Goal: Task Accomplishment & Management: Use online tool/utility

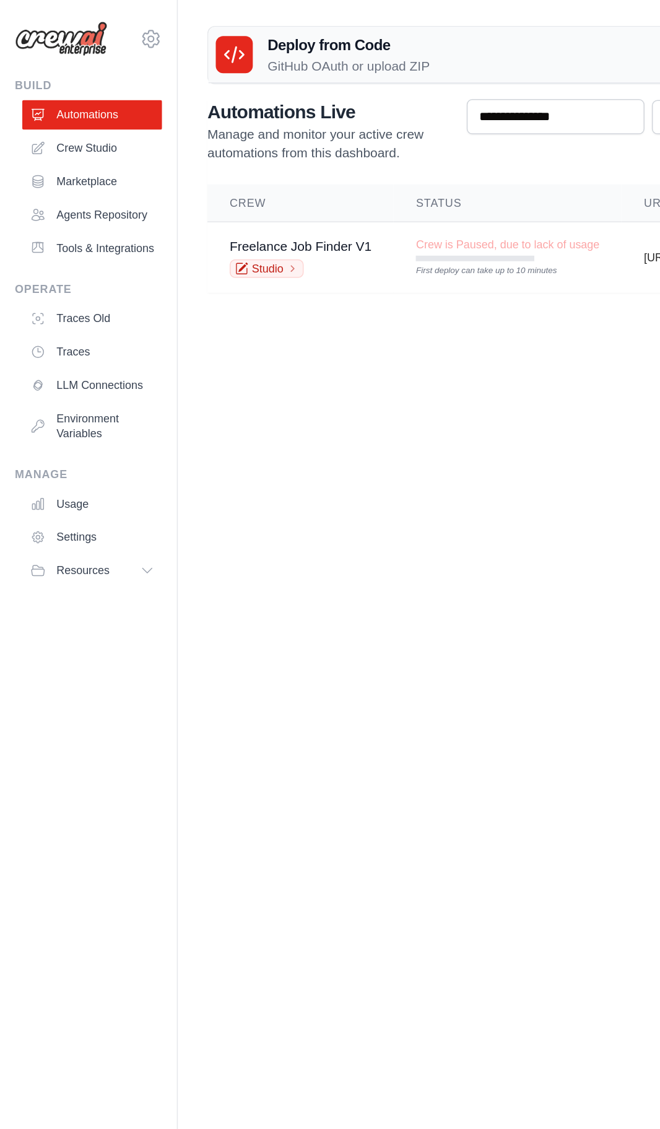
click at [81, 101] on link "Crew Studio" at bounding box center [62, 99] width 94 height 20
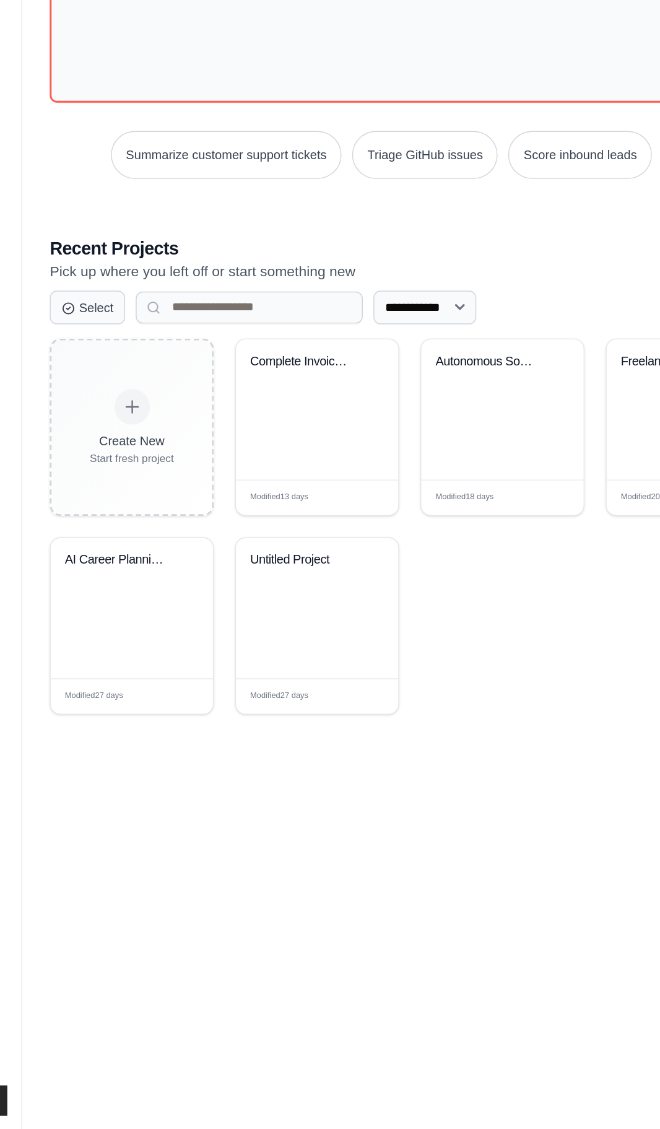
scroll to position [42, 0]
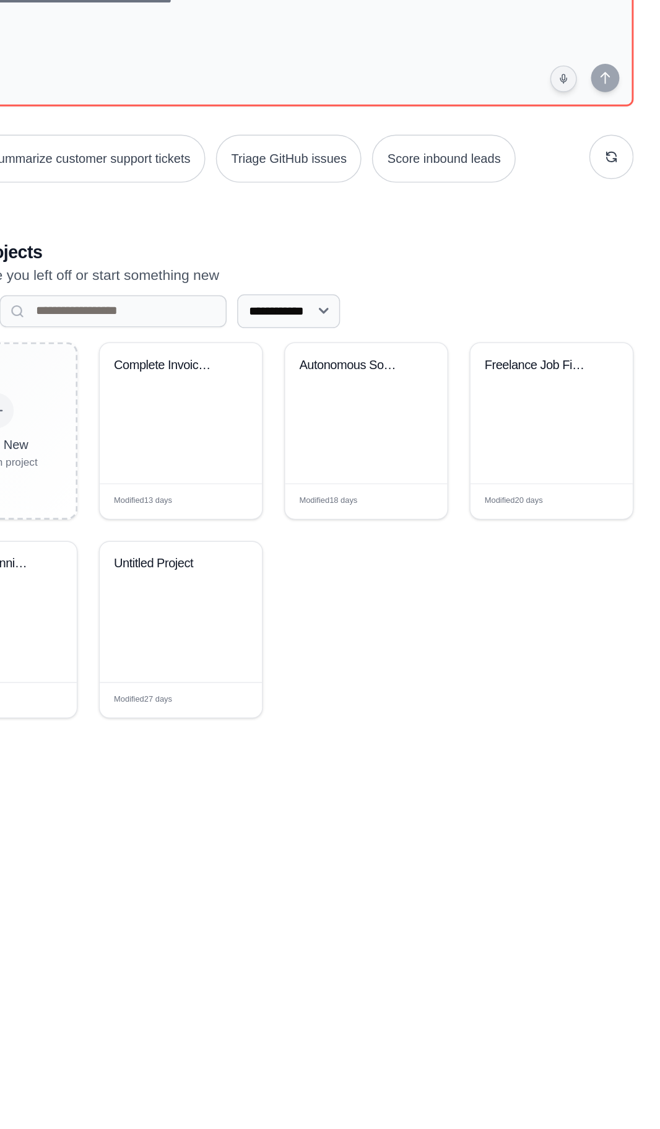
click at [307, 675] on div "Complete Invoice Management & Payme..." at bounding box center [324, 626] width 113 height 98
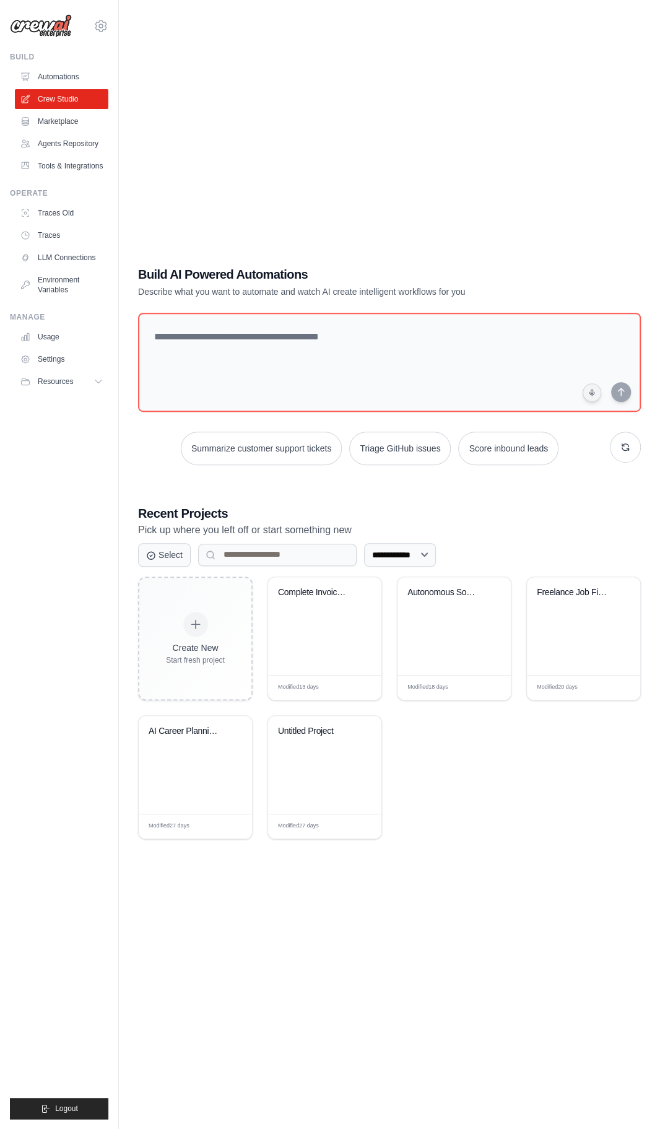
scroll to position [105, 0]
click at [333, 644] on div "Complete Invoice Management & Payme..." at bounding box center [324, 626] width 113 height 98
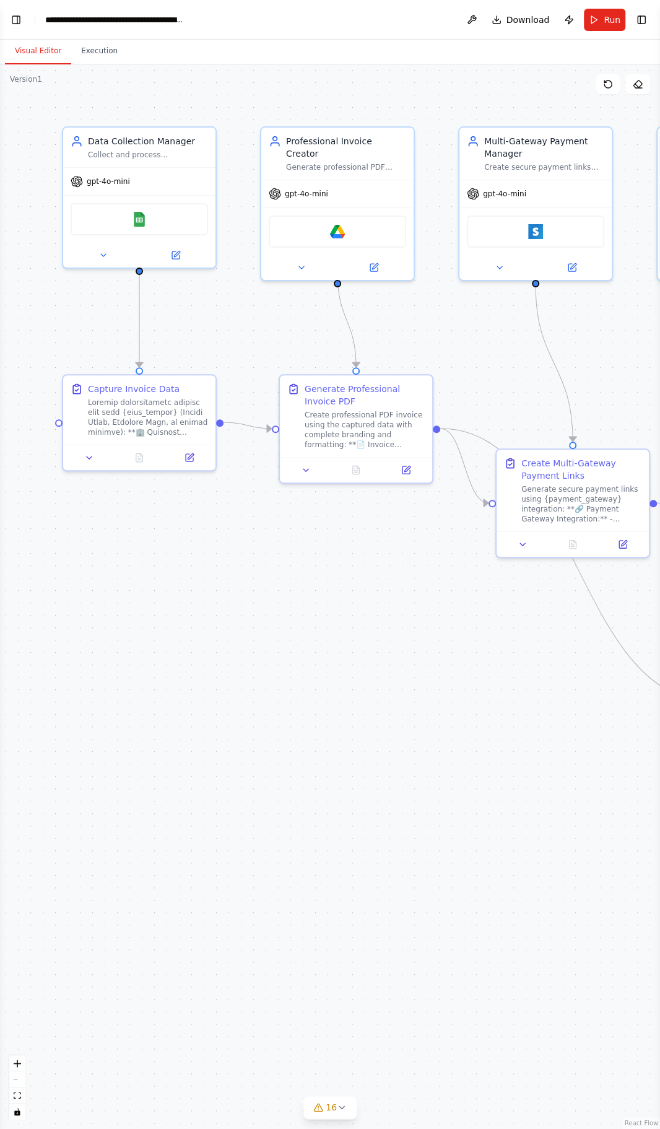
click at [604, 25] on button "Run" at bounding box center [604, 20] width 41 height 22
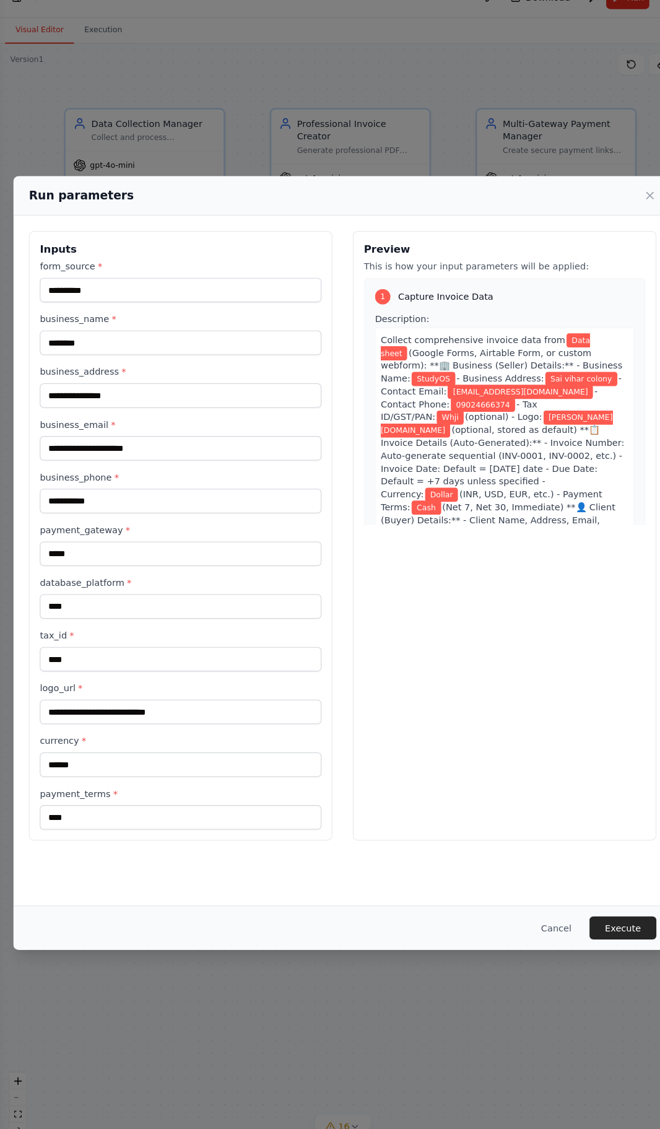
scroll to position [1, 0]
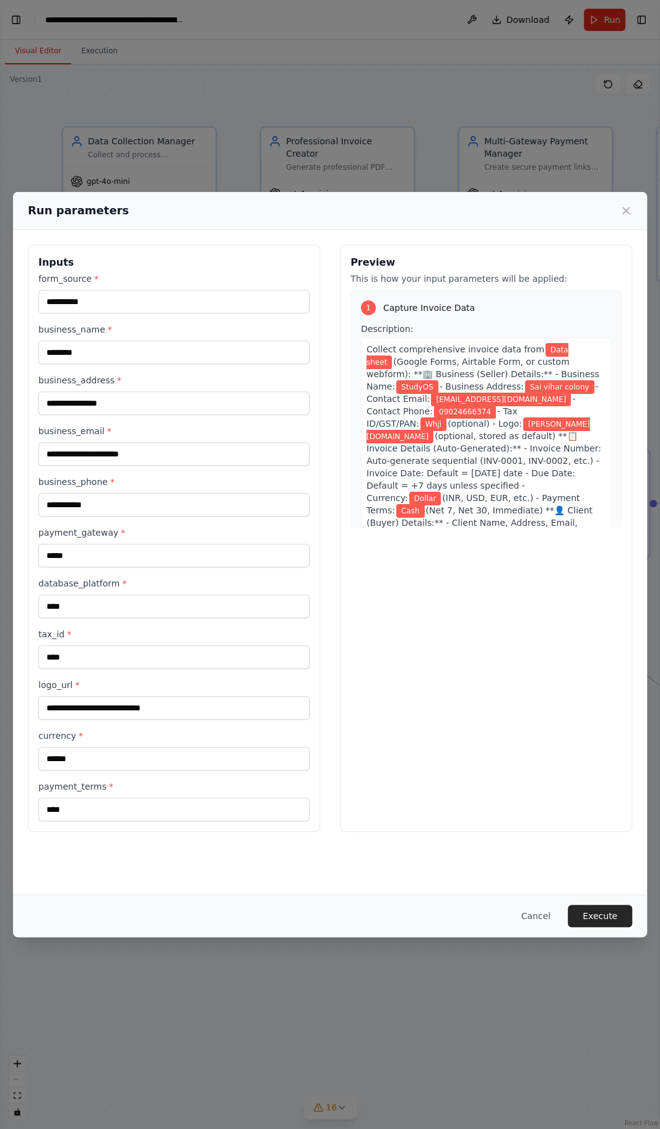
click at [620, 927] on button "Execute" at bounding box center [600, 916] width 64 height 22
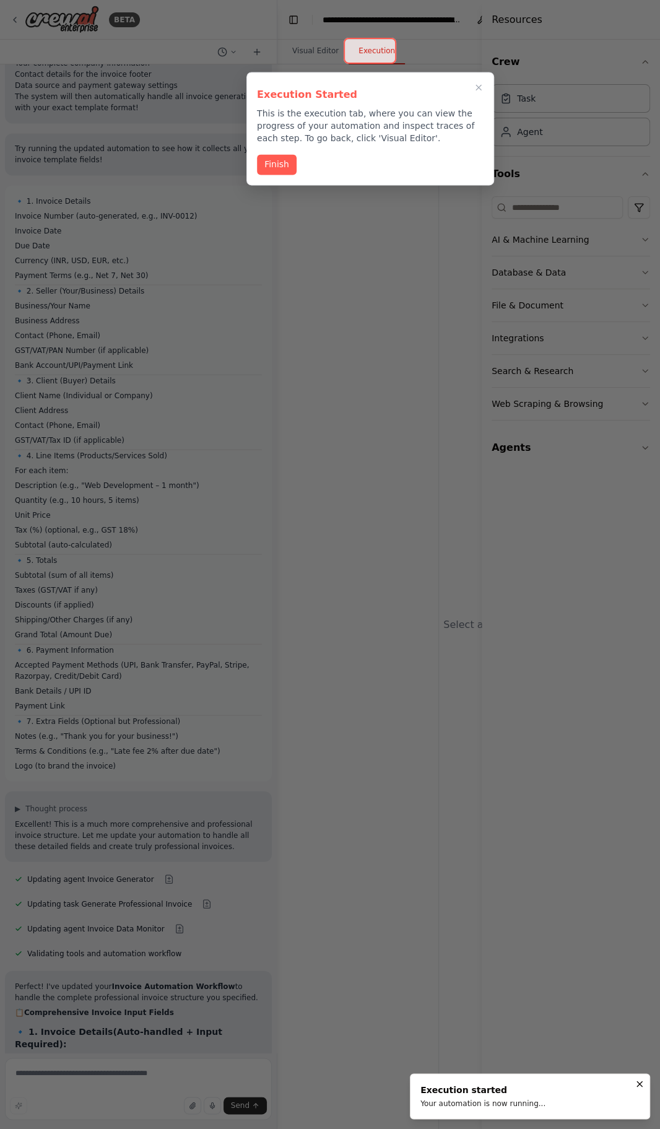
click at [266, 162] on button "Finish" at bounding box center [277, 164] width 40 height 20
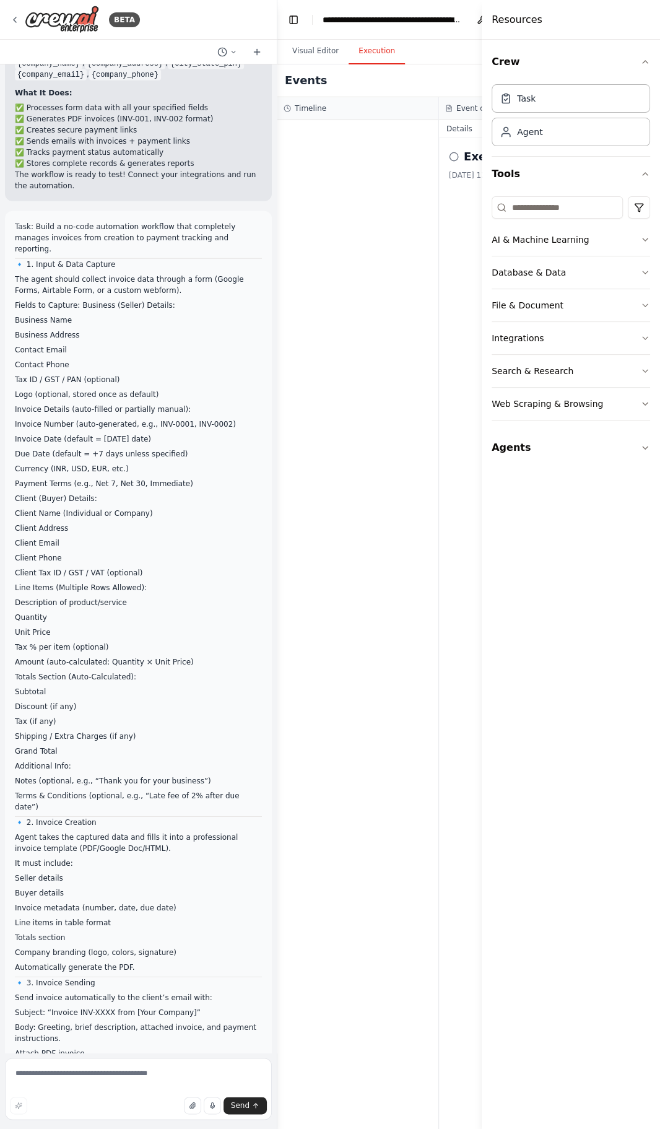
scroll to position [11322, 0]
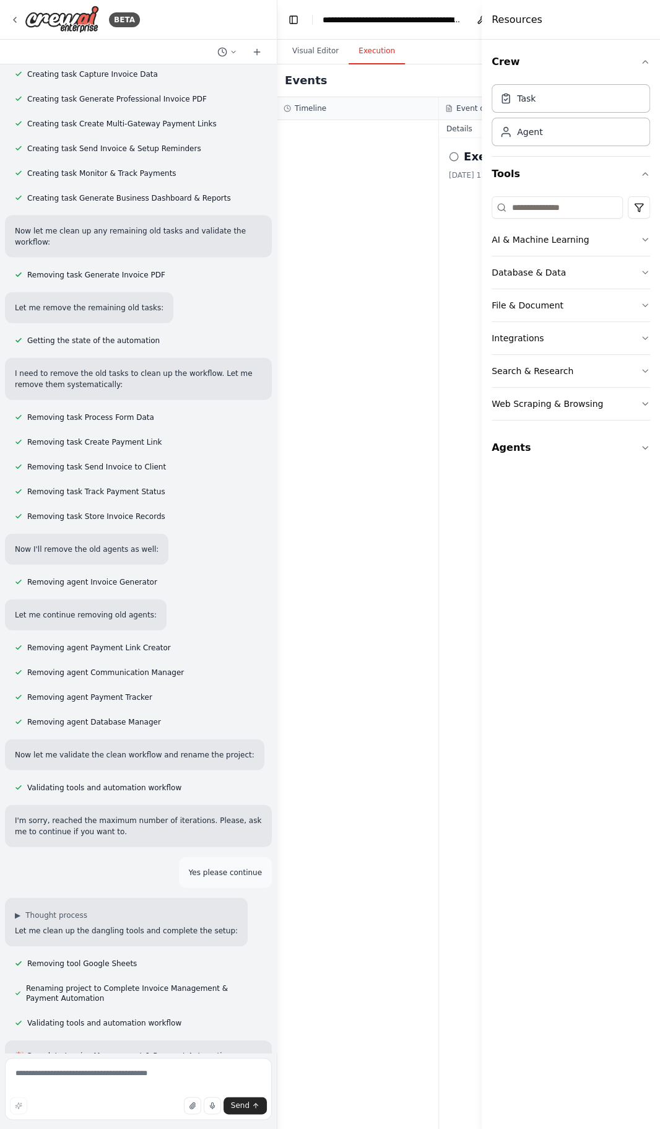
click at [14, 19] on icon at bounding box center [15, 20] width 10 height 10
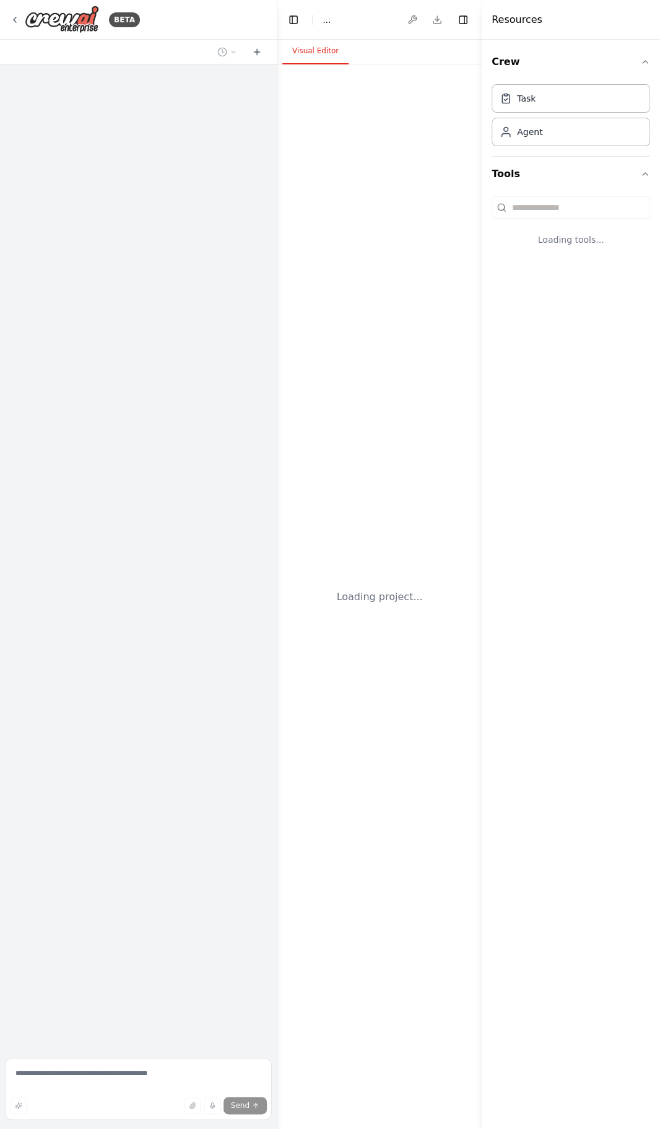
click at [294, 19] on button "Toggle Left Sidebar" at bounding box center [293, 19] width 17 height 17
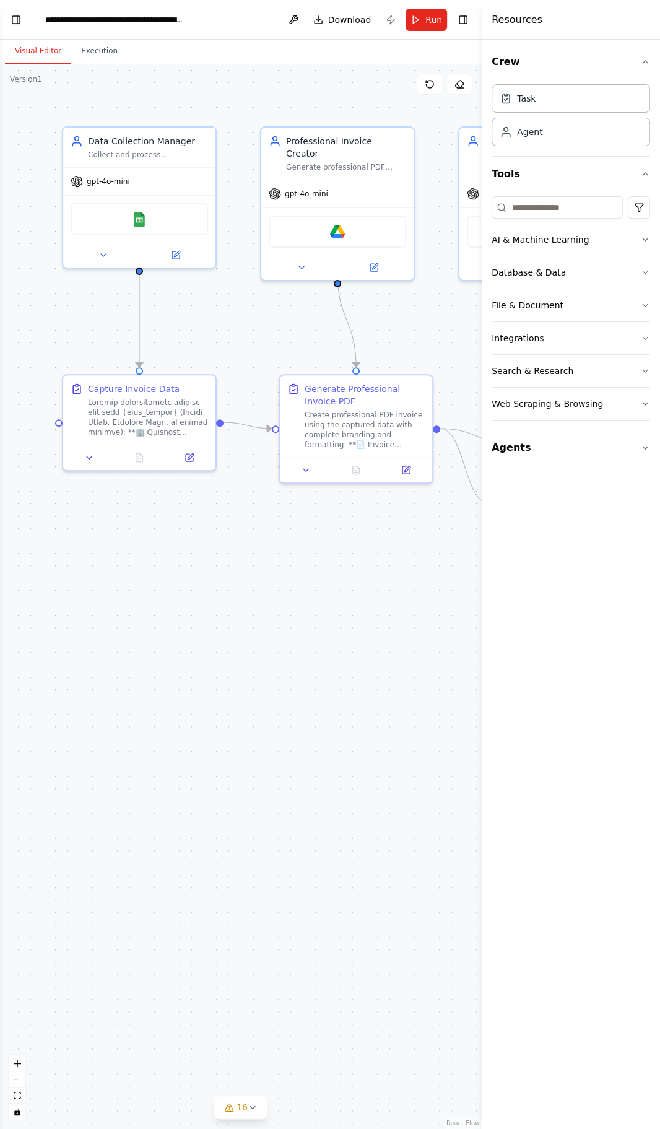
click at [463, 19] on button "Toggle Right Sidebar" at bounding box center [463, 19] width 17 height 17
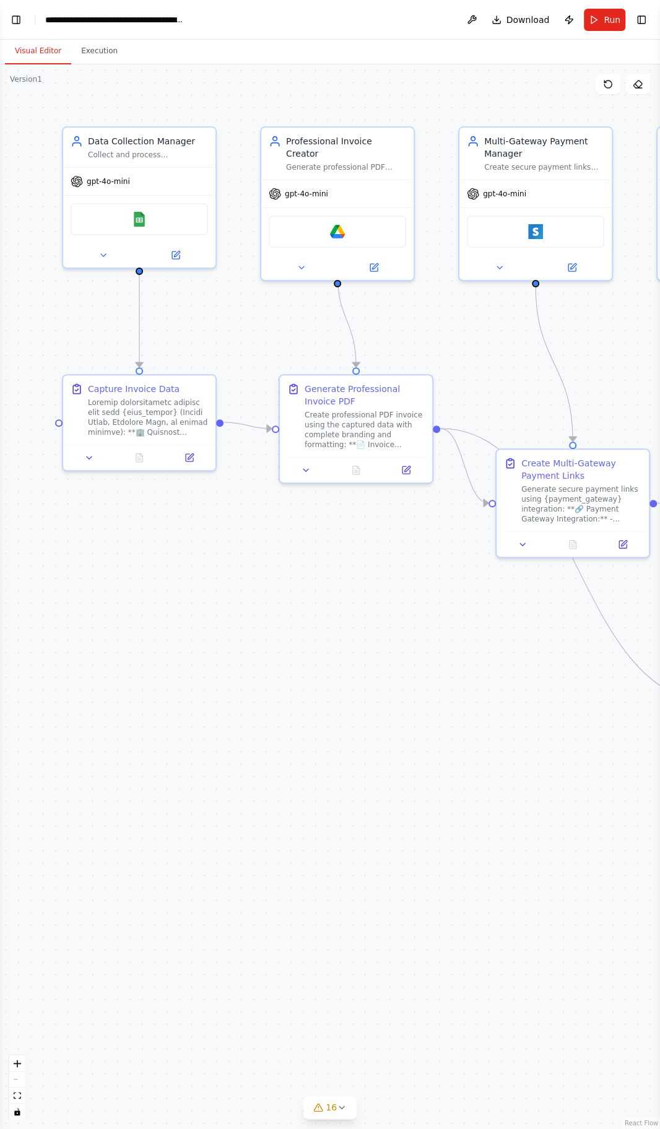
click at [579, 21] on button "Publish" at bounding box center [569, 20] width 20 height 22
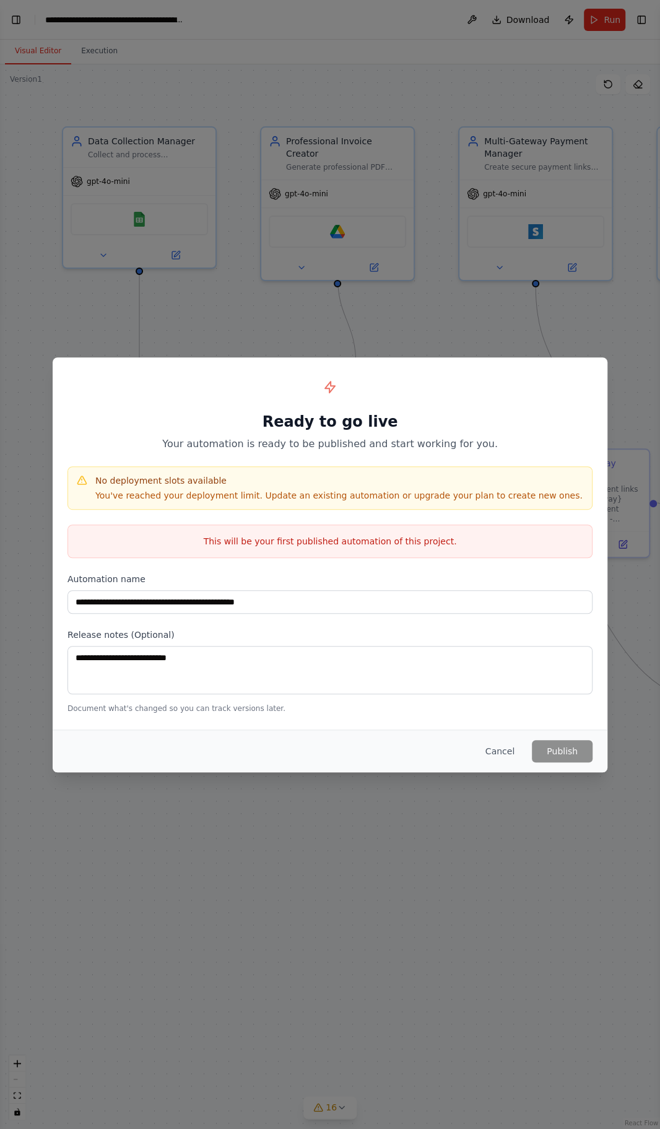
click at [326, 913] on div "**********" at bounding box center [330, 564] width 660 height 1129
click at [525, 749] on button "Cancel" at bounding box center [500, 751] width 49 height 22
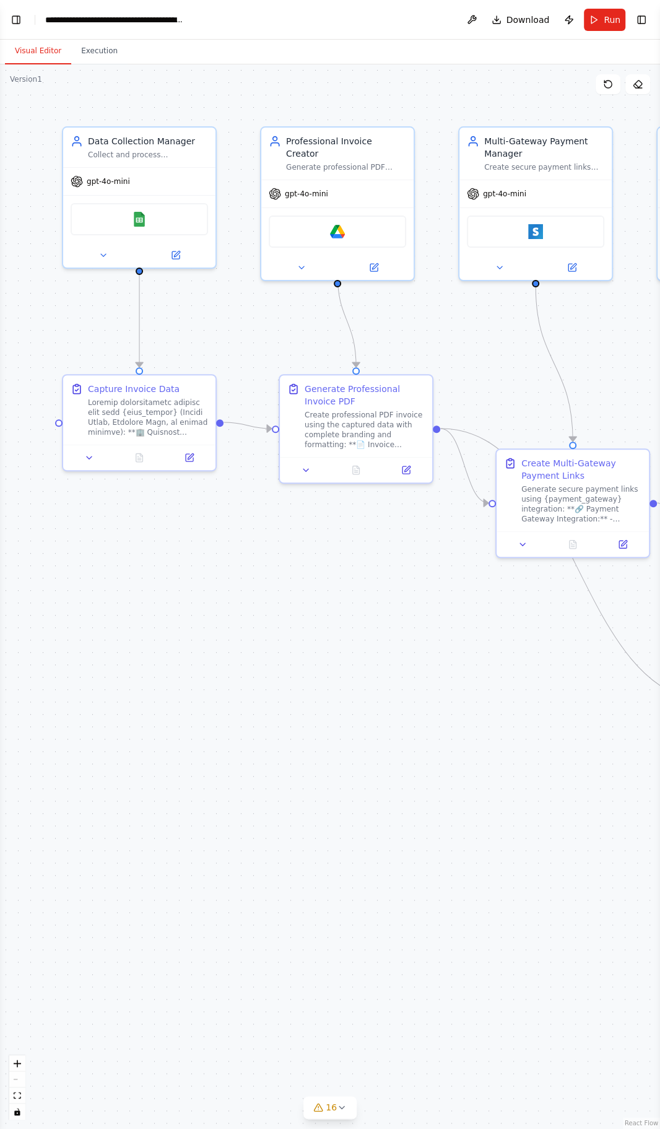
click at [612, 19] on span "Run" at bounding box center [612, 20] width 17 height 12
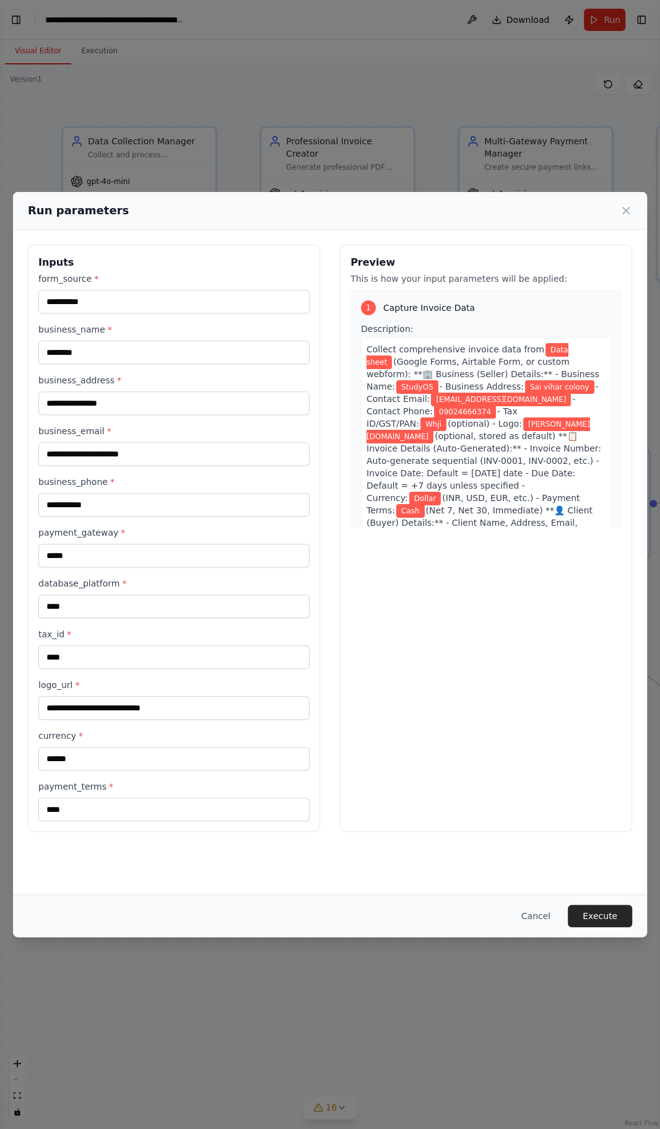
click at [613, 927] on button "Execute" at bounding box center [600, 916] width 64 height 22
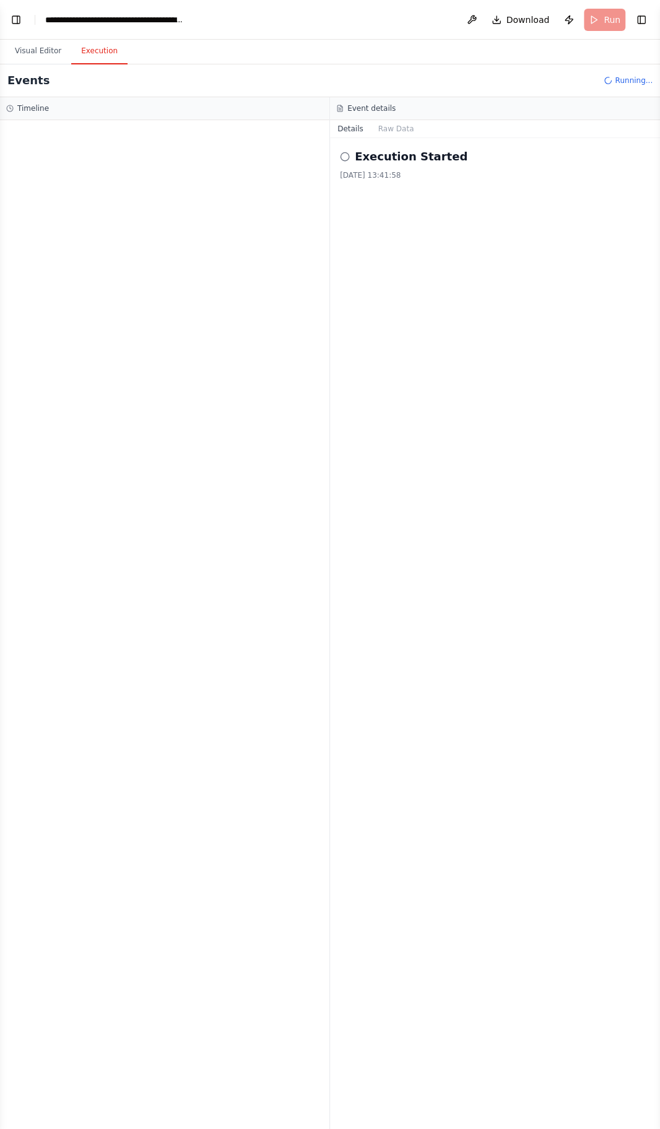
scroll to position [28, 0]
click at [37, 38] on button "Visual Editor" at bounding box center [38, 51] width 66 height 26
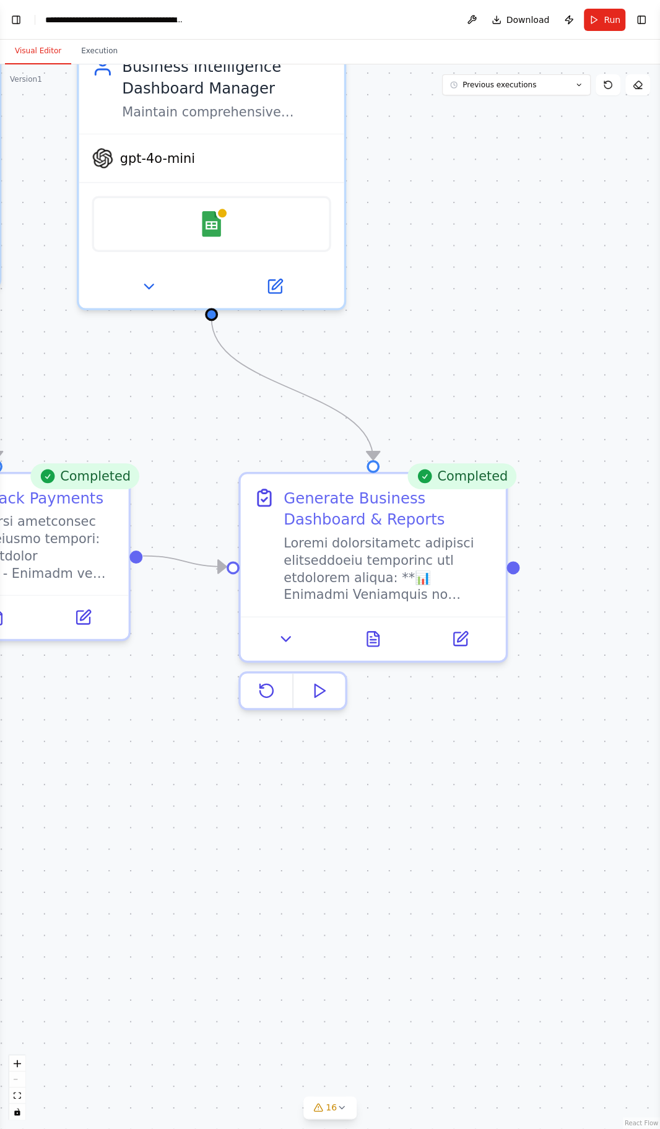
click at [390, 626] on button at bounding box center [373, 639] width 91 height 26
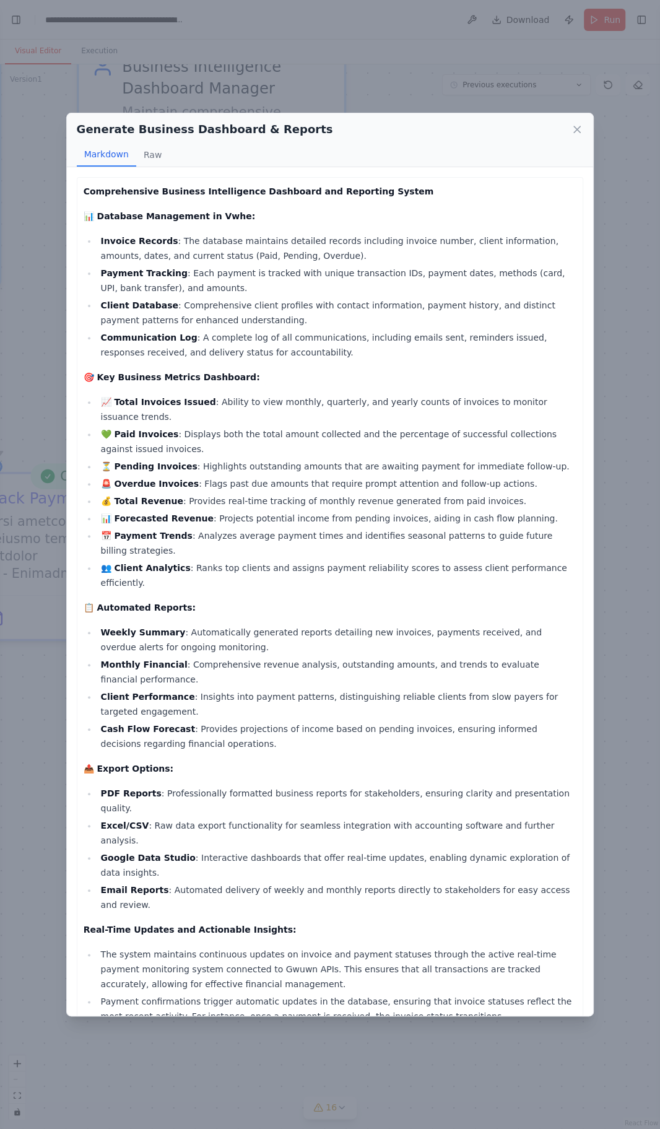
scroll to position [64, 0]
click at [635, 598] on div "Generate Business Dashboard & Reports Markdown Raw Comprehensive Business Intel…" at bounding box center [330, 564] width 660 height 1129
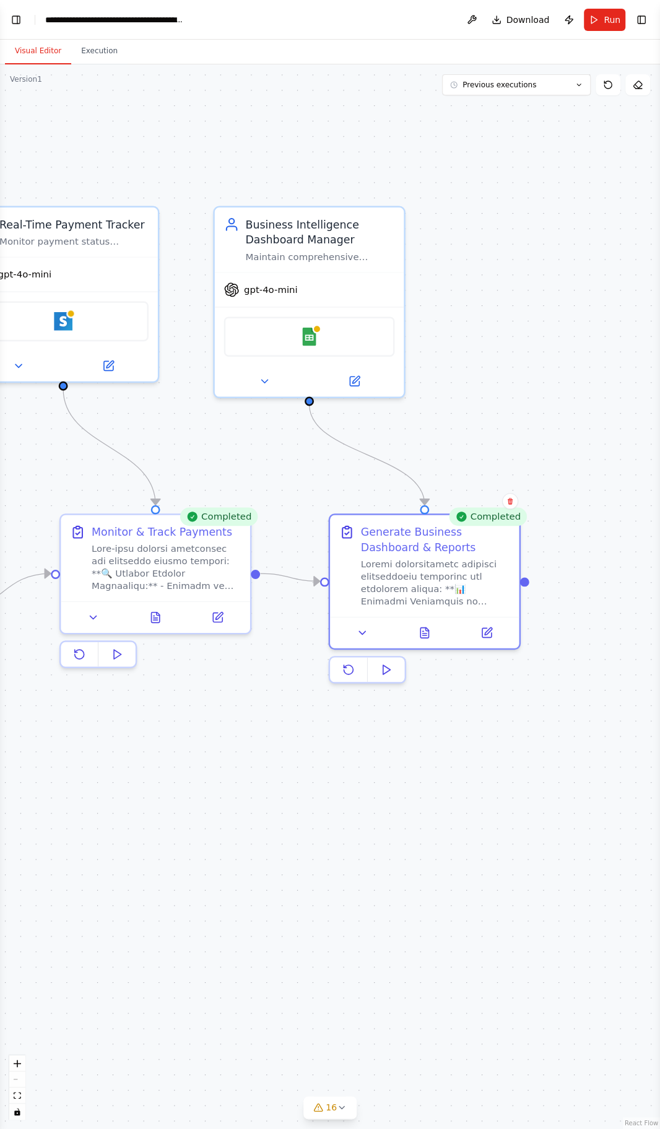
scroll to position [0, 0]
click at [14, 22] on button "Toggle Left Sidebar" at bounding box center [15, 19] width 17 height 17
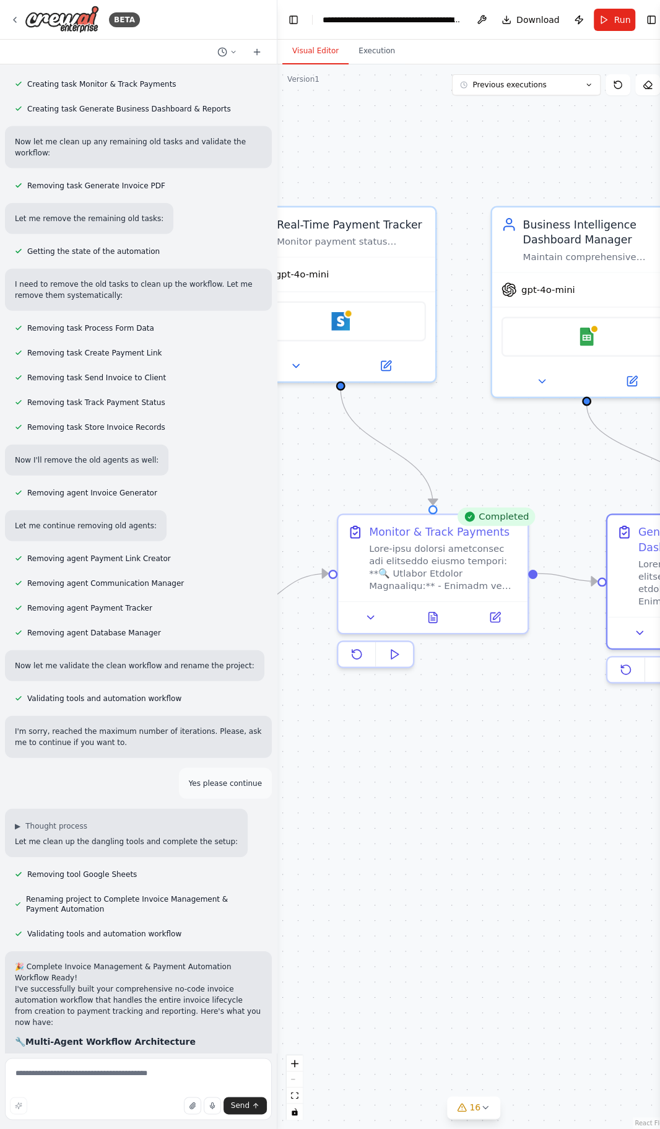
scroll to position [4, 0]
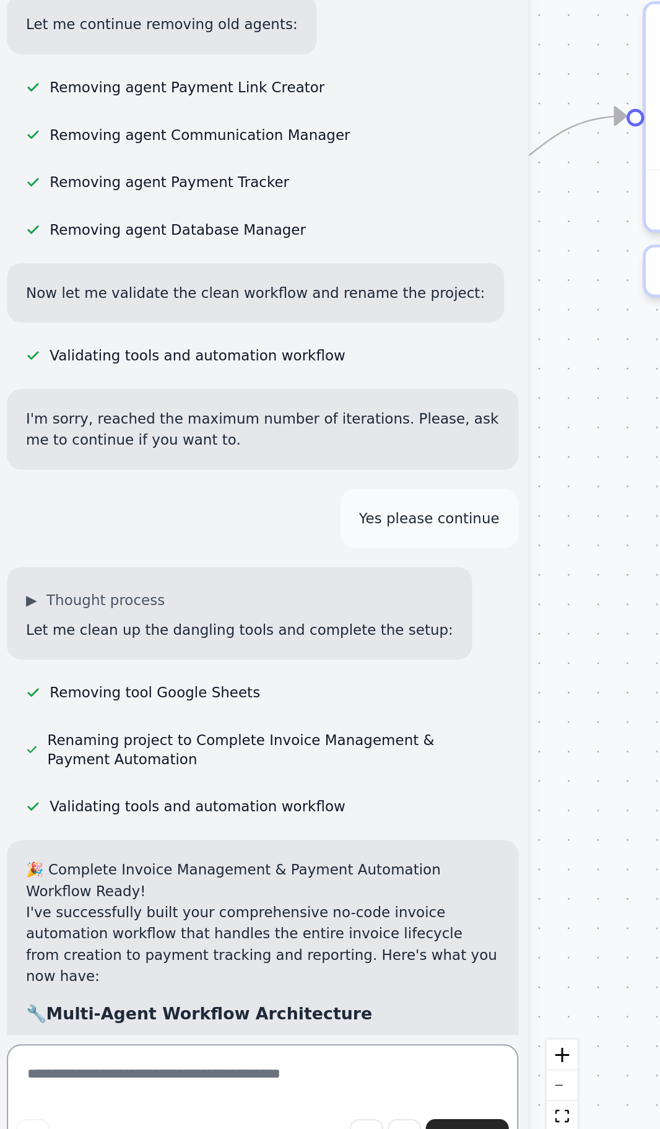
click at [137, 1074] on textarea at bounding box center [138, 1089] width 267 height 62
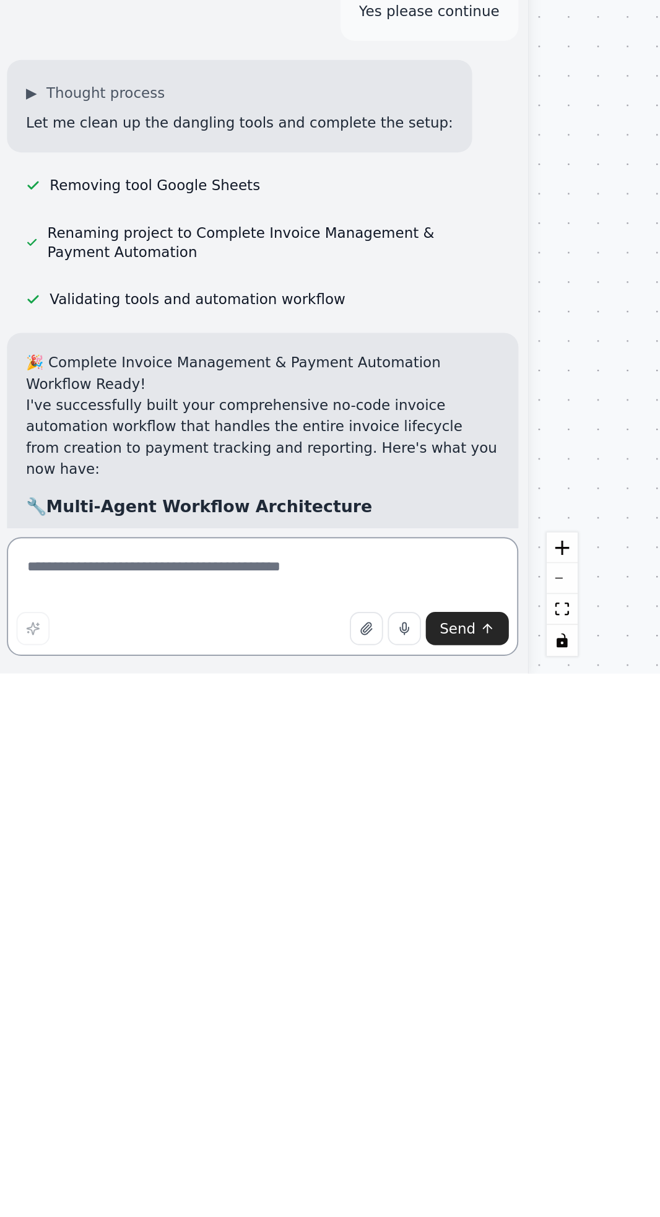
scroll to position [9, 0]
click at [191, 1128] on button "button" at bounding box center [192, 1193] width 17 height 17
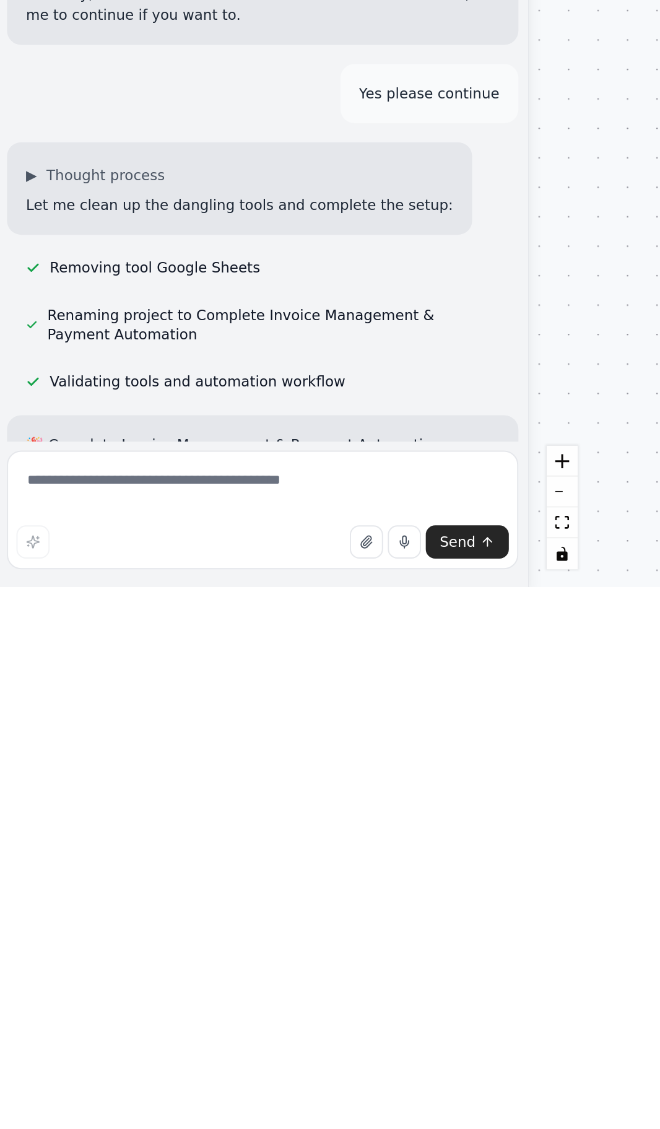
scroll to position [52, 0]
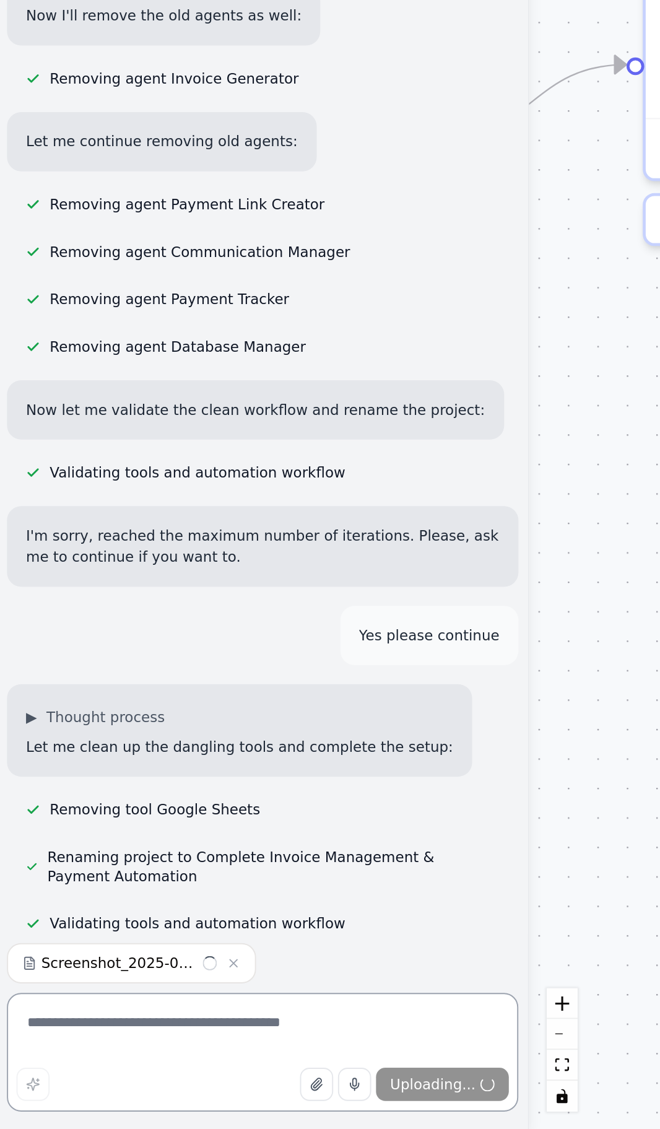
click at [120, 1076] on textarea at bounding box center [138, 1089] width 267 height 62
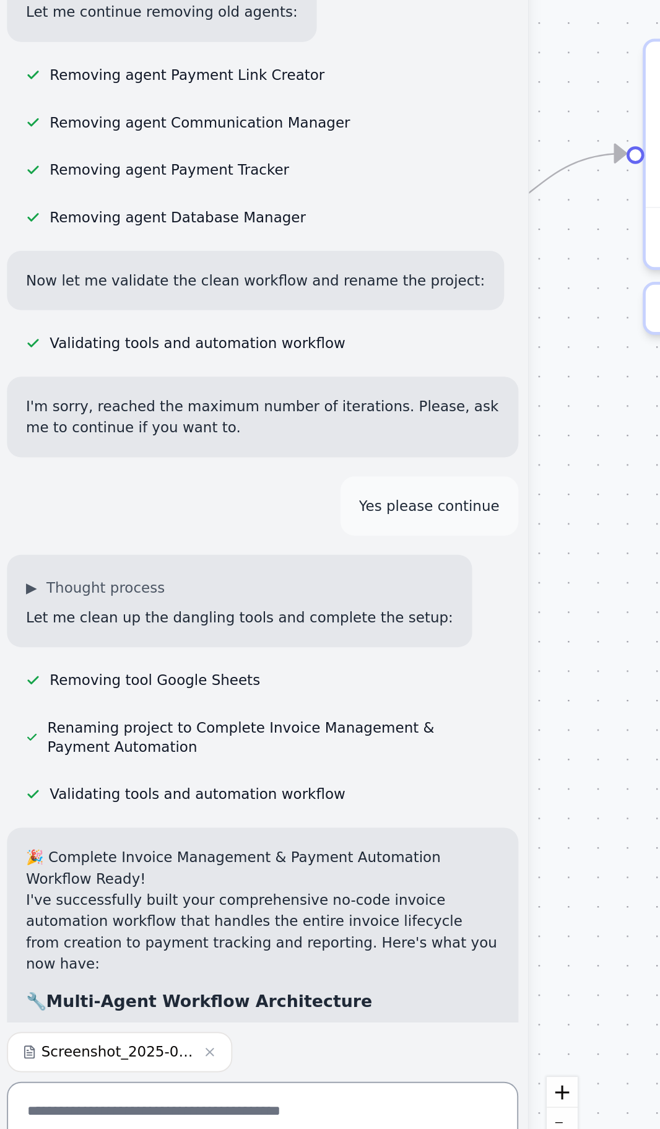
click at [152, 1074] on textarea at bounding box center [138, 1089] width 267 height 62
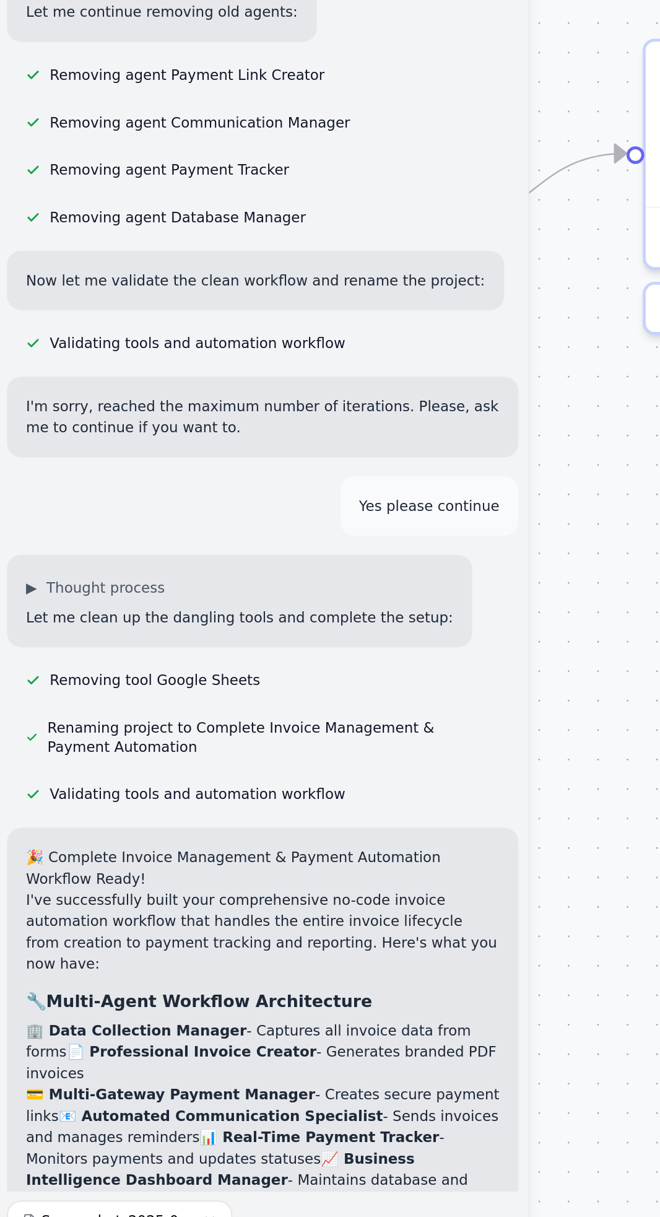
scroll to position [11348, 0]
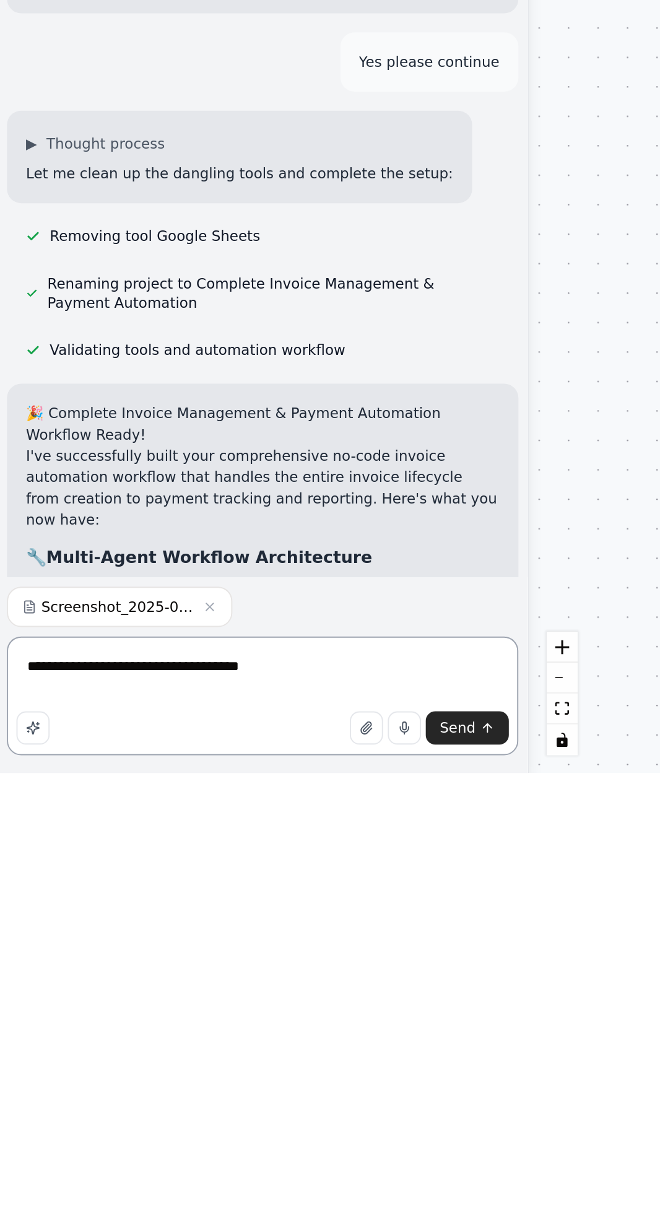
type textarea "**********"
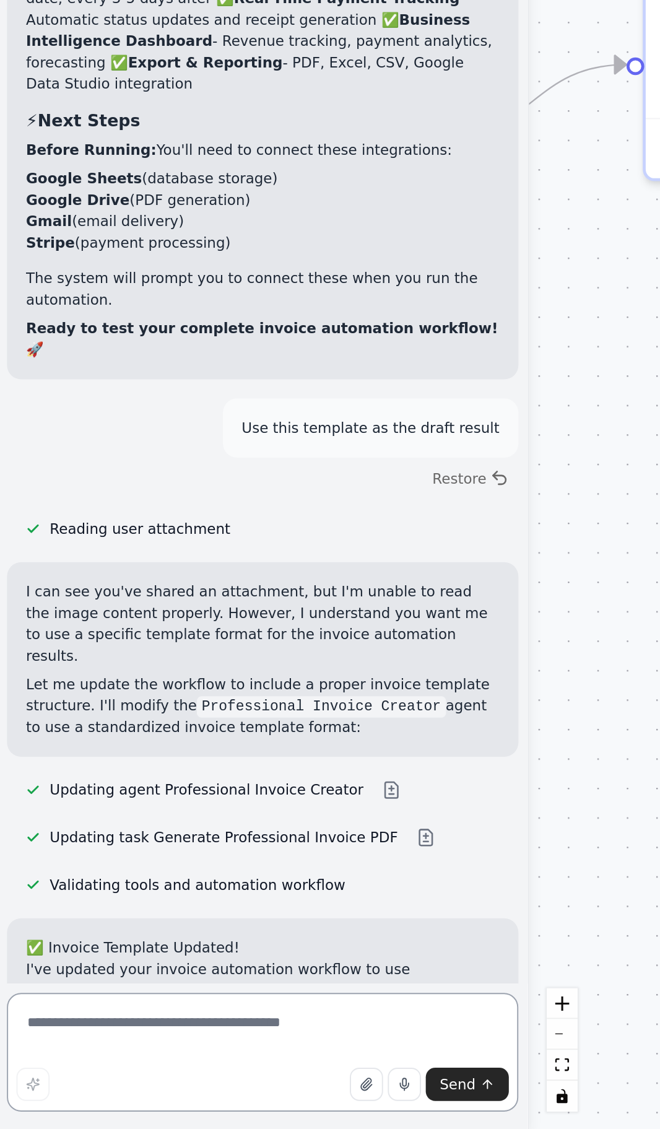
scroll to position [12131, 0]
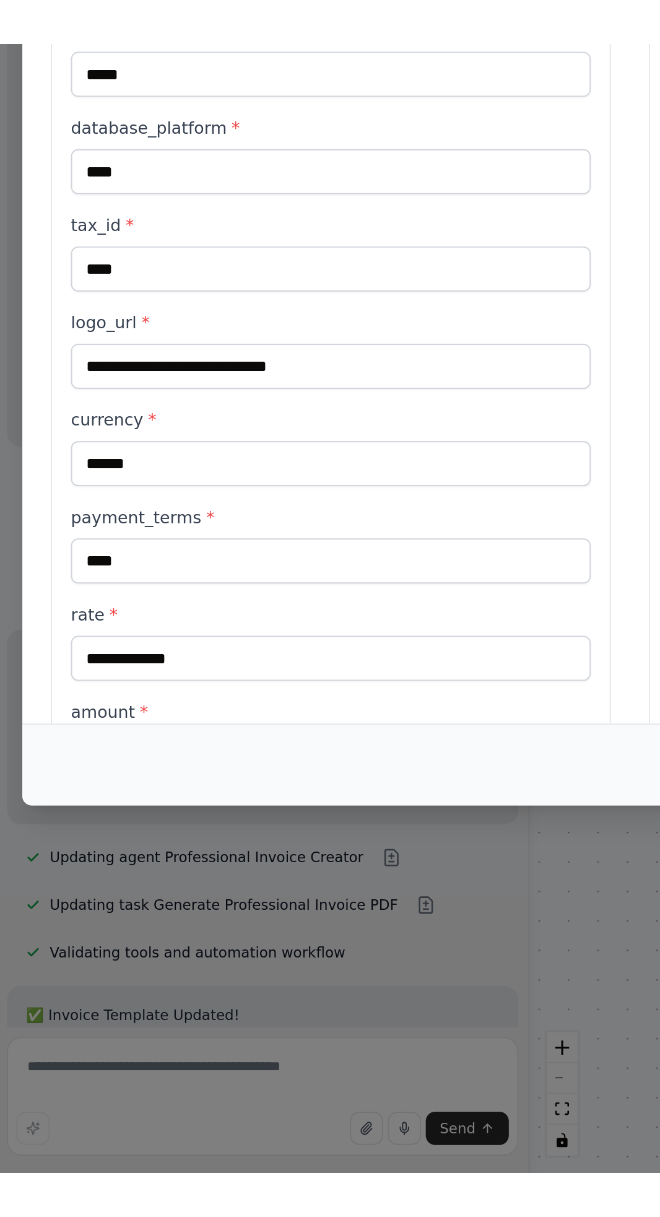
scroll to position [25, 0]
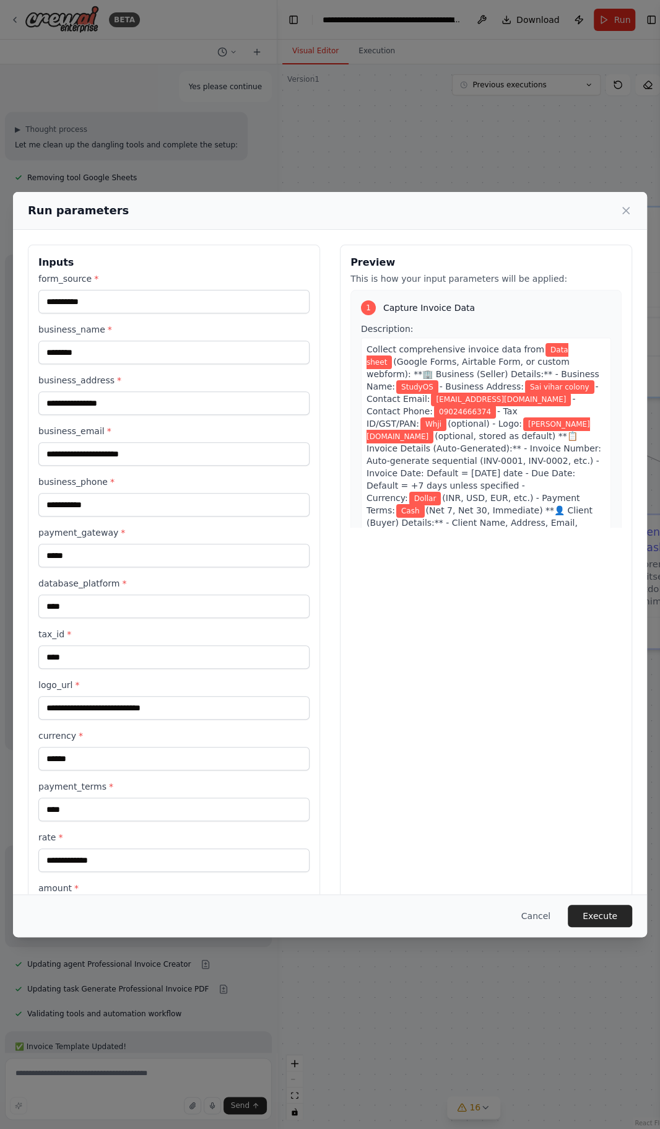
click at [602, 927] on button "Execute" at bounding box center [600, 916] width 64 height 22
click at [193, 848] on input "rate *" at bounding box center [173, 860] width 271 height 24
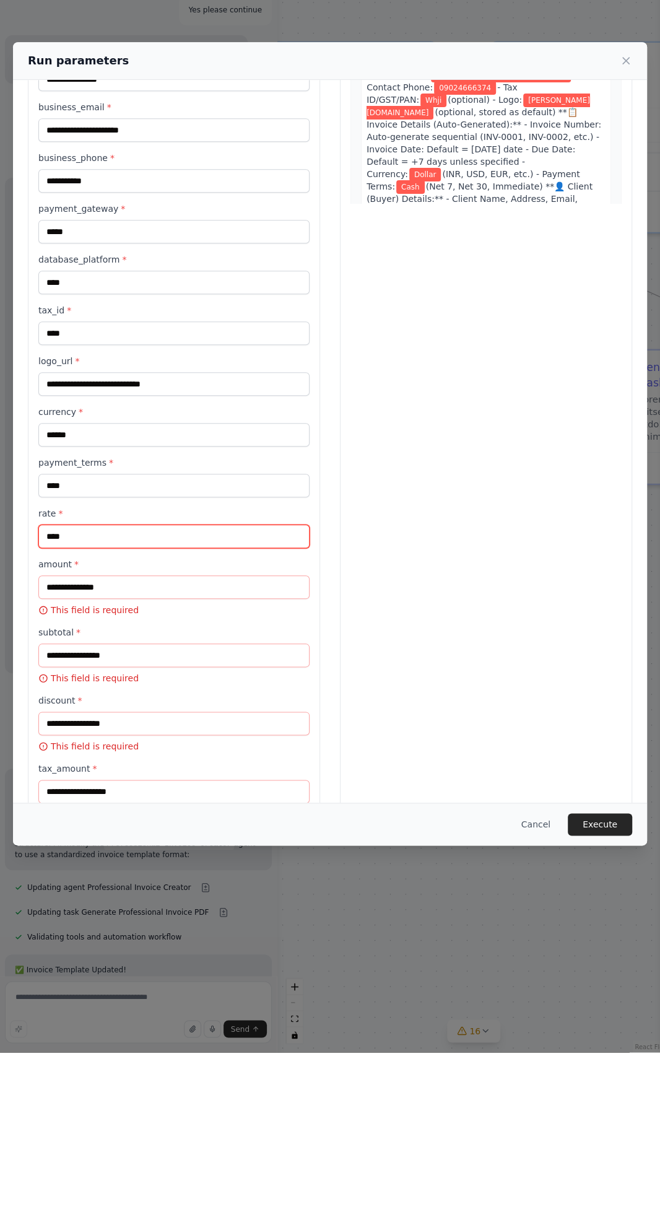
scroll to position [206, 0]
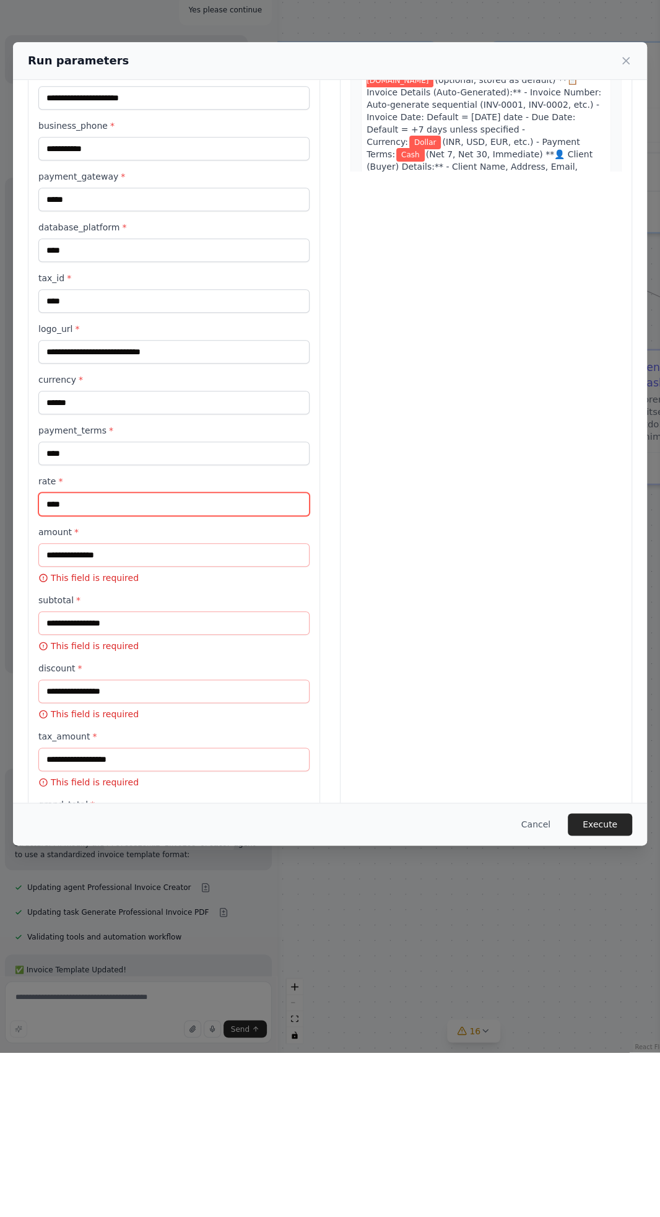
type input "****"
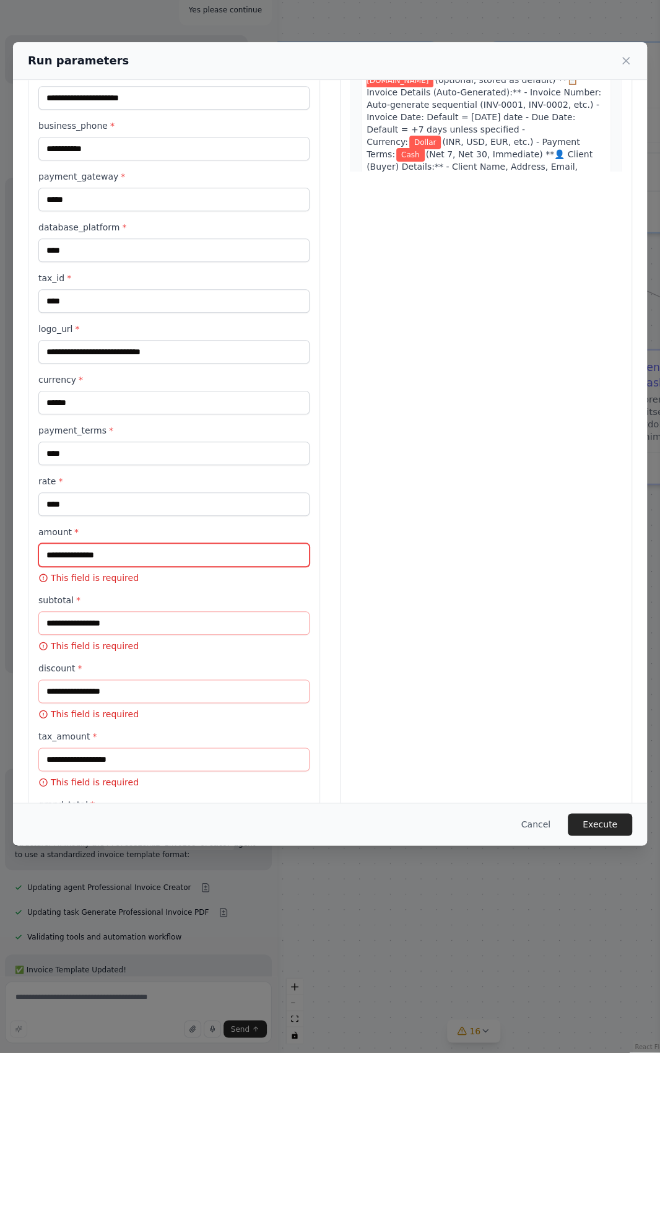
click at [61, 708] on input "amount *" at bounding box center [173, 720] width 271 height 24
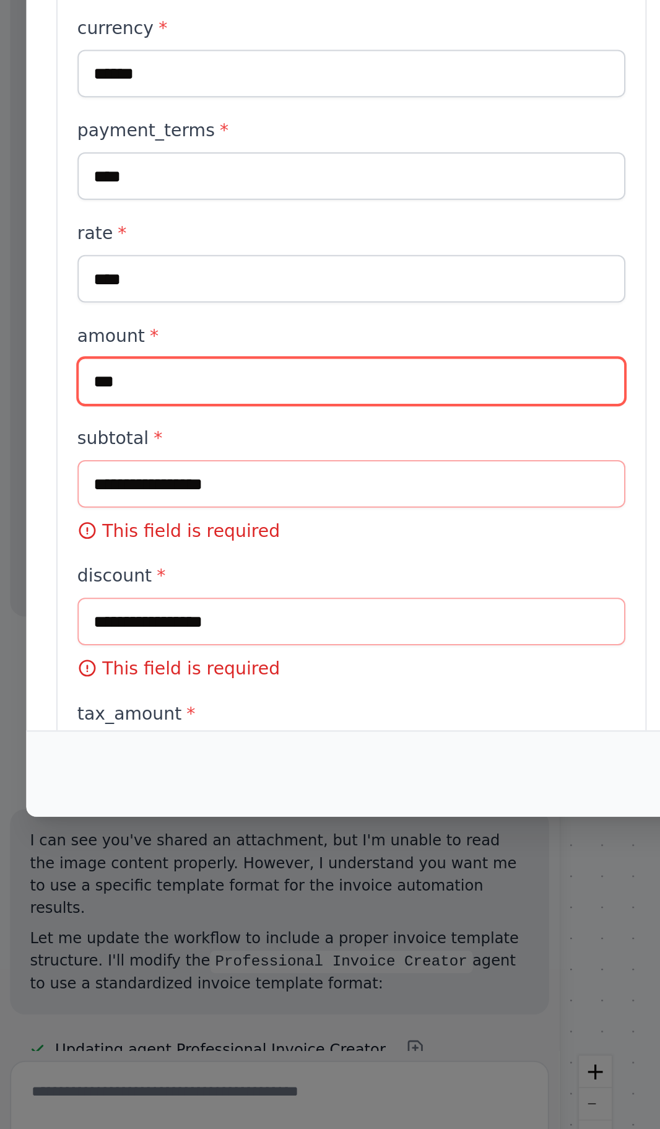
scroll to position [12108, 0]
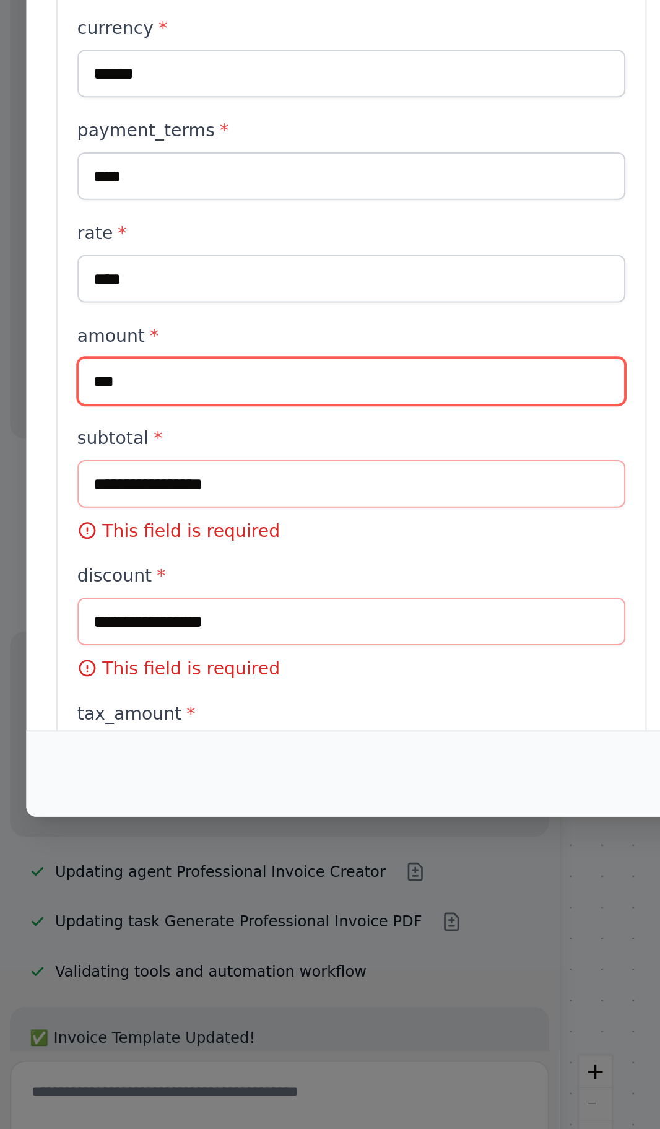
click at [78, 710] on input "***" at bounding box center [173, 722] width 271 height 24
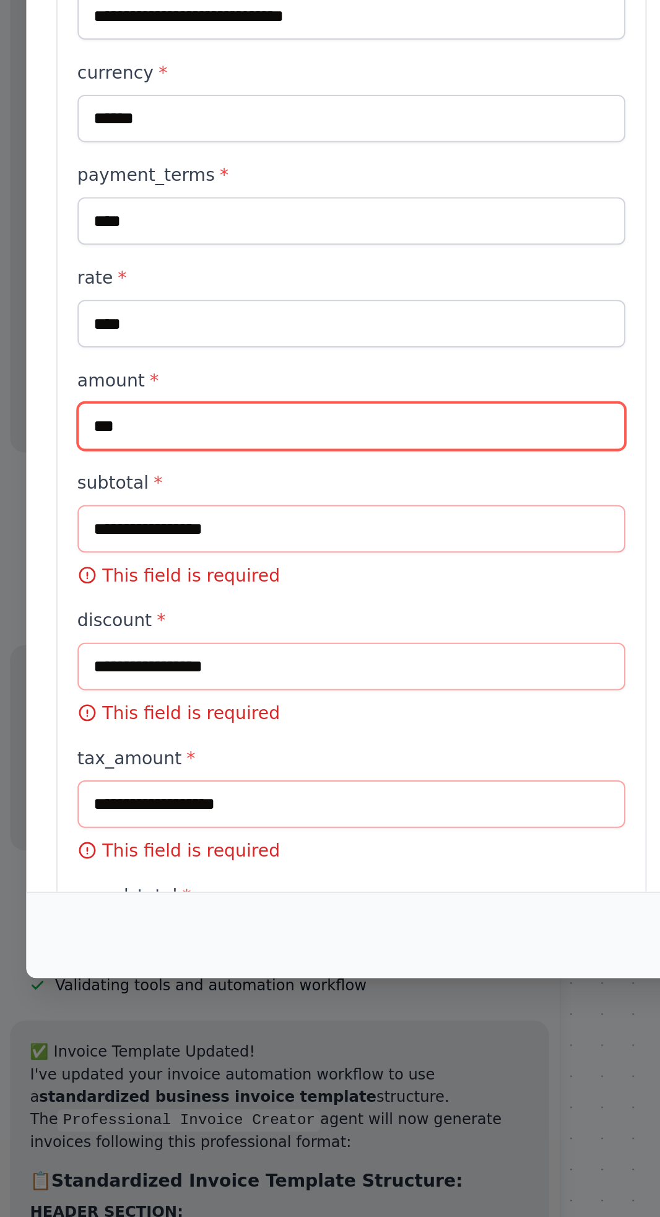
scroll to position [12020, 0]
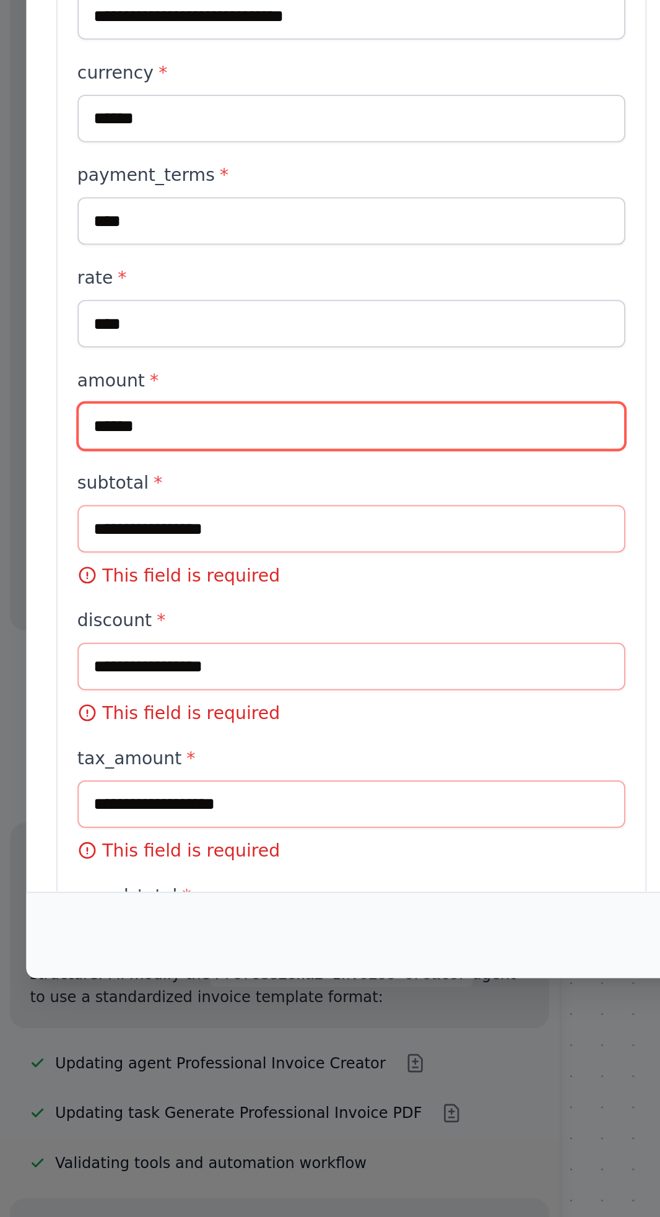
type input "******"
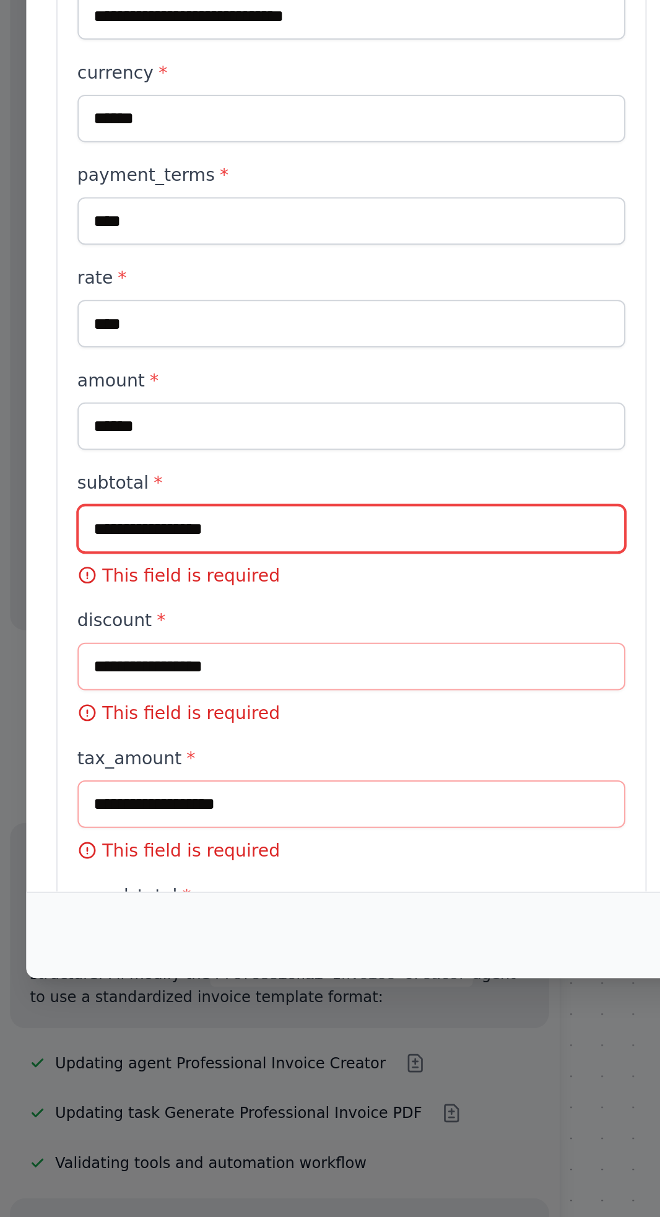
click at [70, 776] on input "subtotal *" at bounding box center [173, 788] width 271 height 24
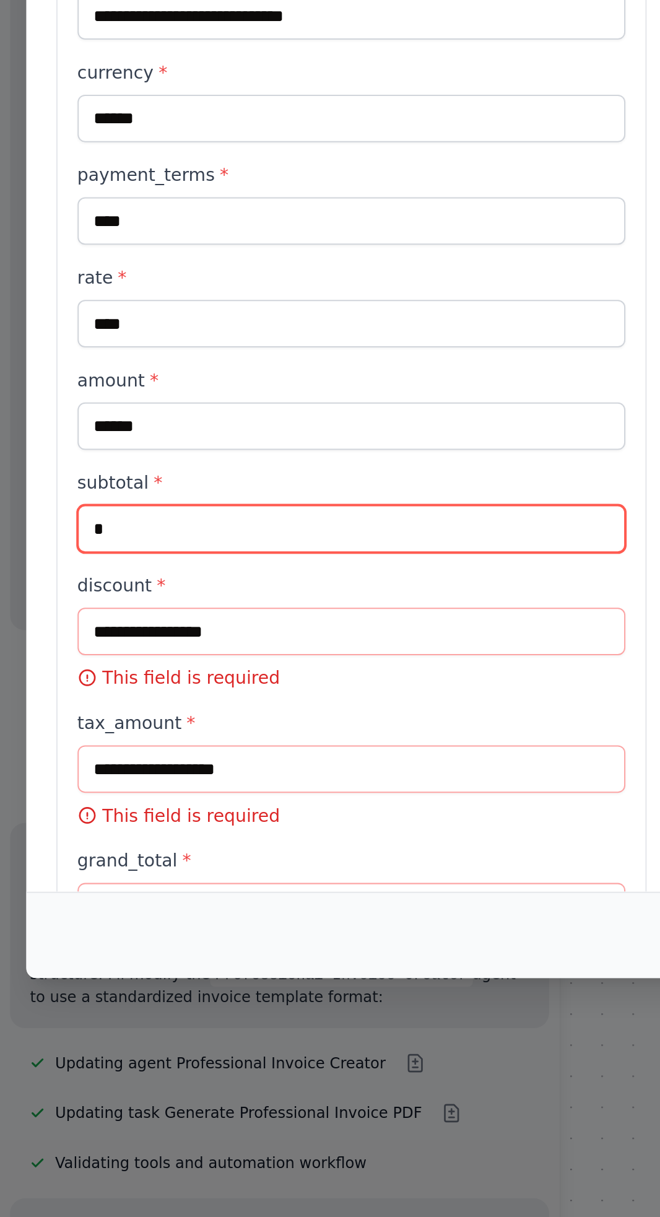
scroll to position [172, 0]
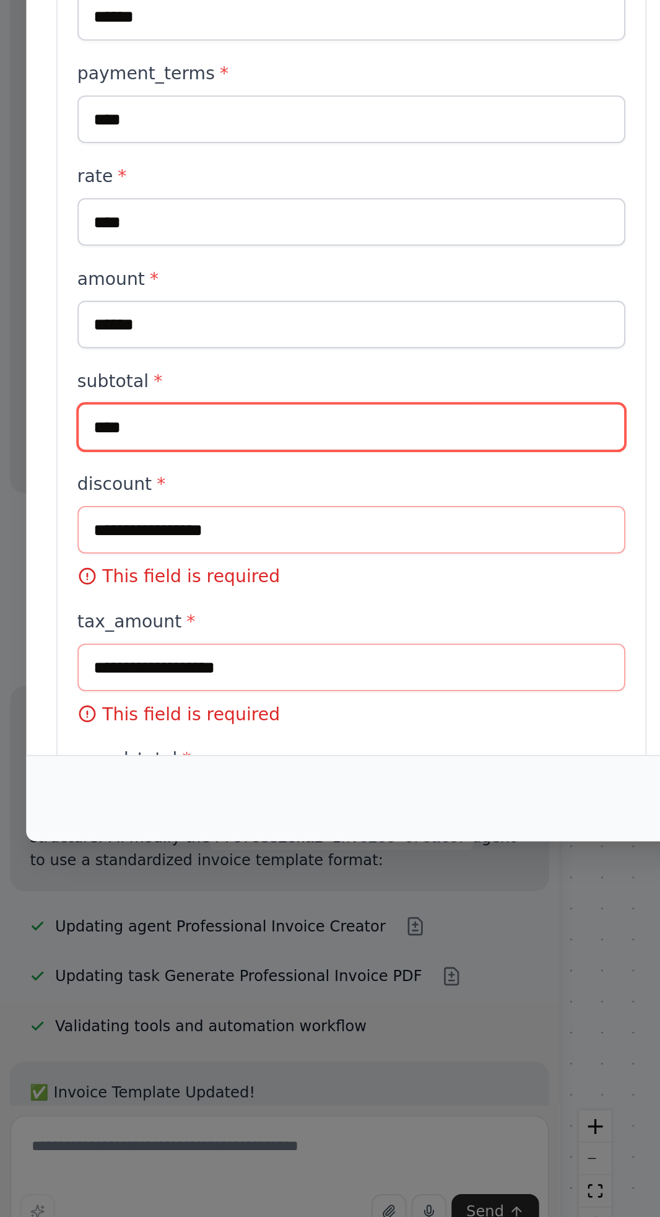
type input "****"
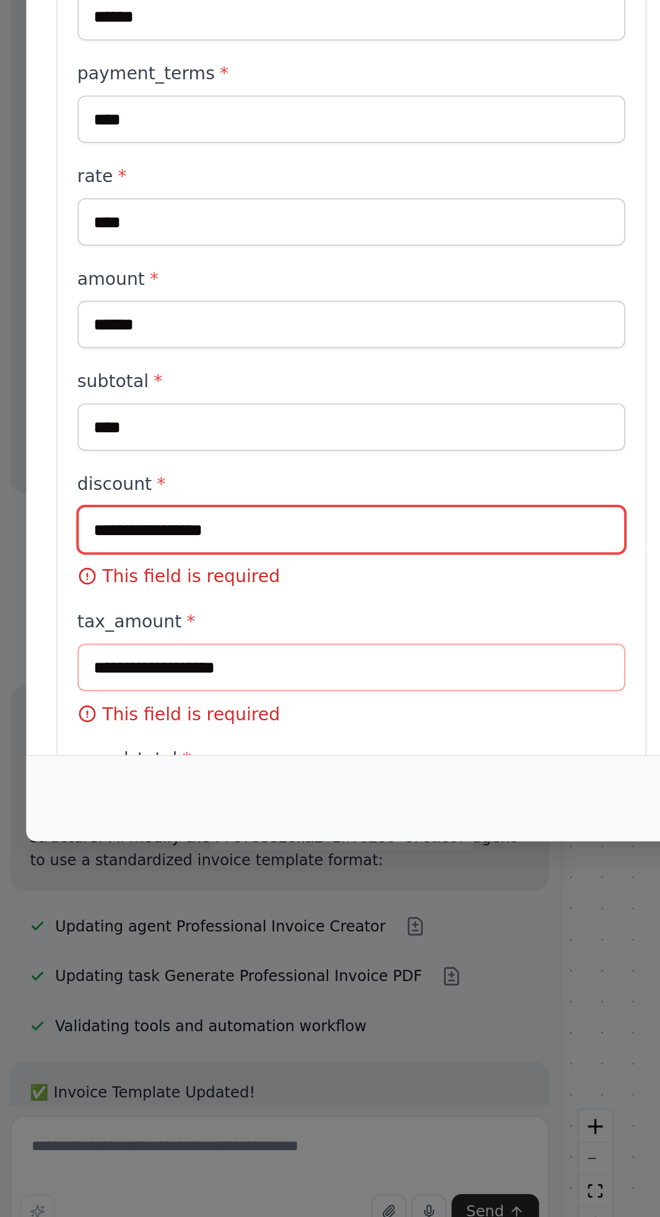
click at [53, 844] on input "discount *" at bounding box center [173, 856] width 271 height 24
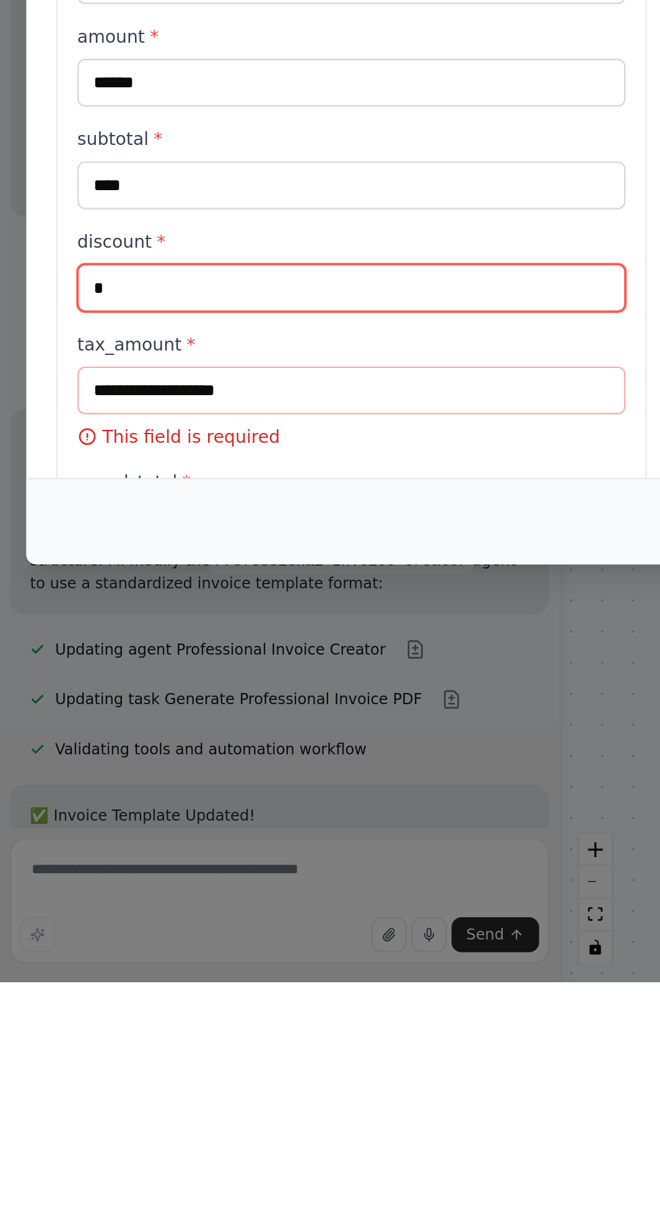
scroll to position [25, 0]
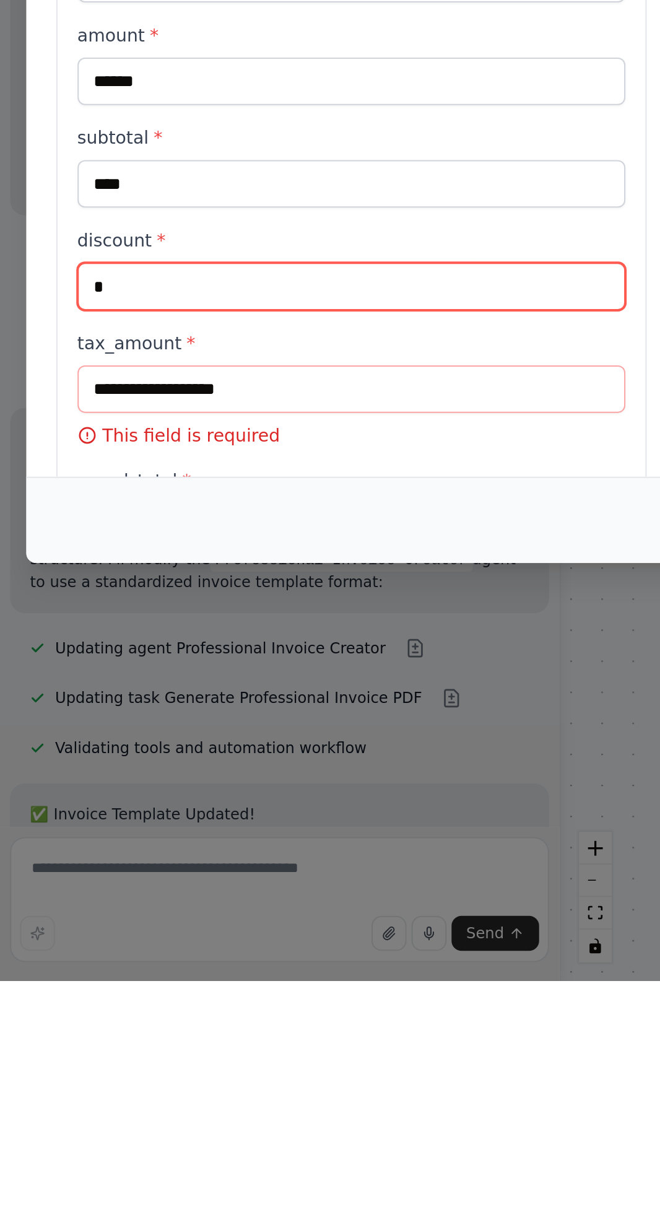
type input "*"
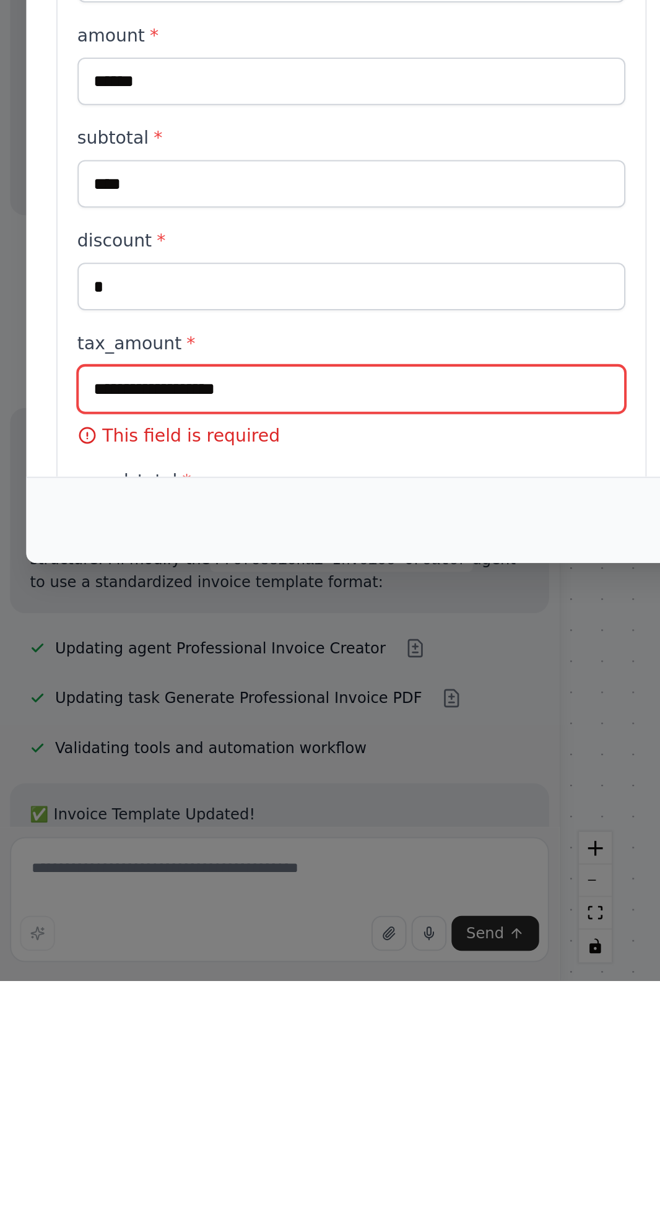
click at [57, 912] on input "tax_amount *" at bounding box center [173, 924] width 271 height 24
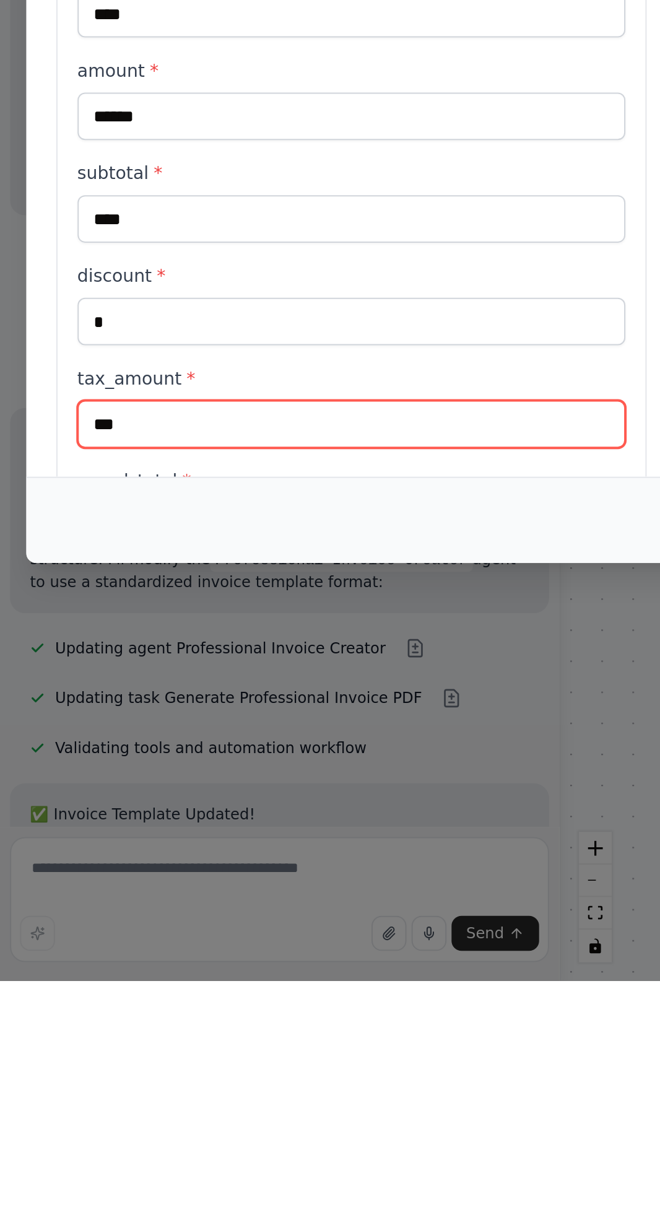
type input "***"
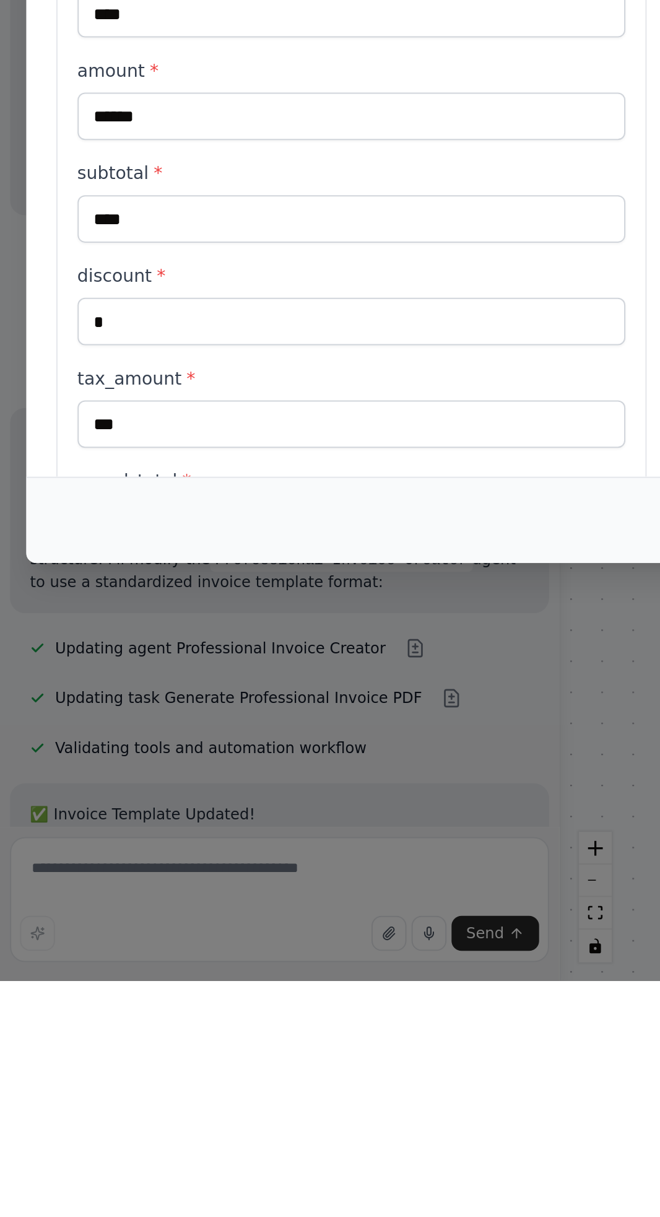
click at [48, 980] on input "grand_total *" at bounding box center [173, 992] width 271 height 24
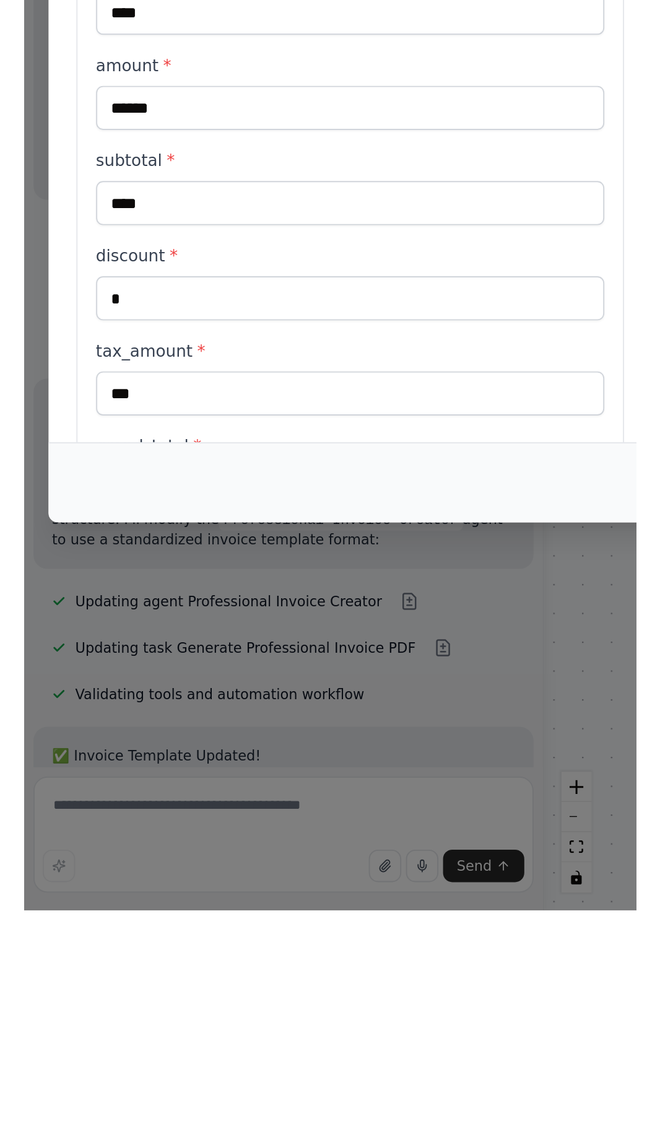
scroll to position [120, 0]
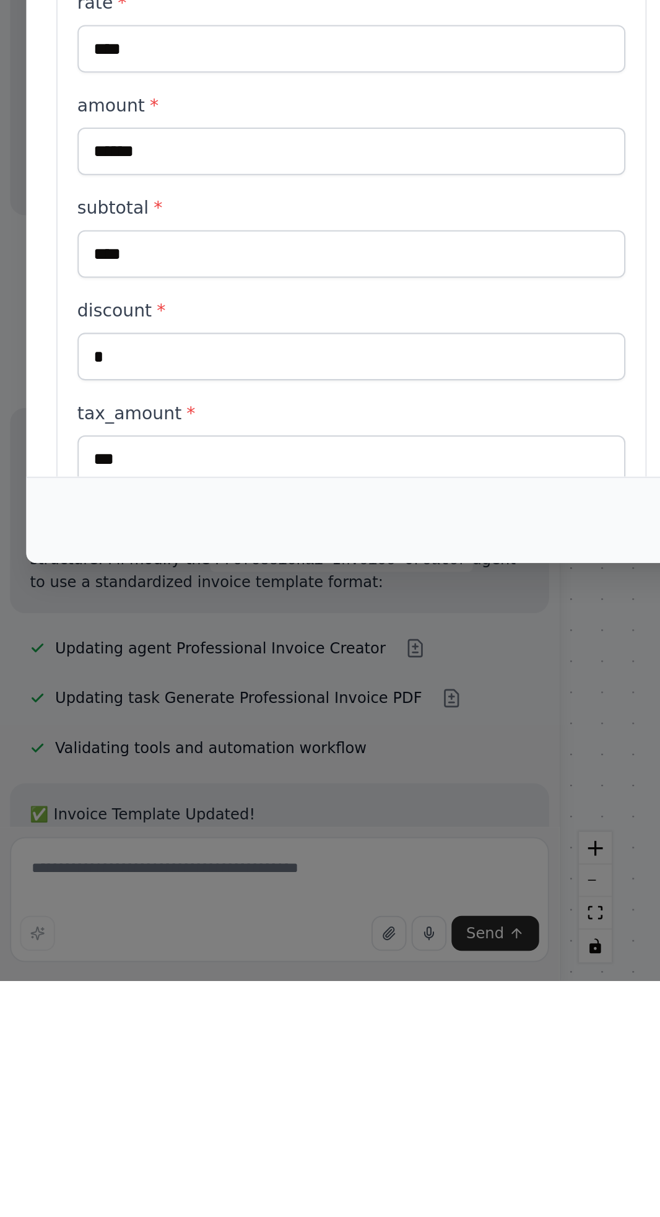
type input "********"
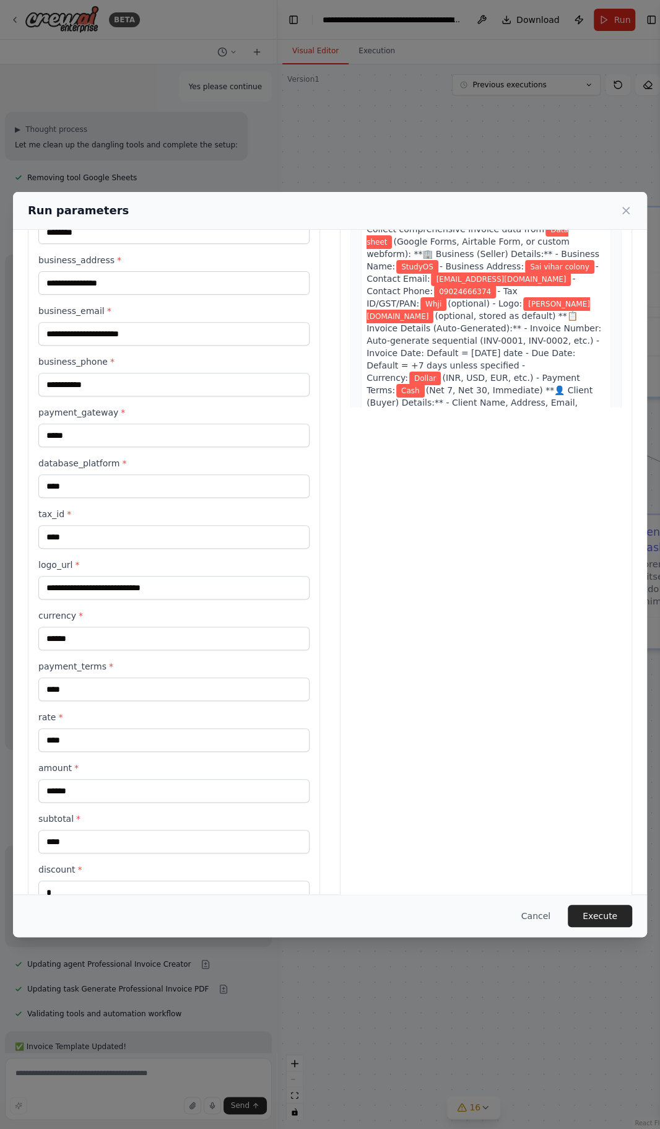
scroll to position [119, 0]
click at [614, 927] on button "Execute" at bounding box center [600, 916] width 64 height 22
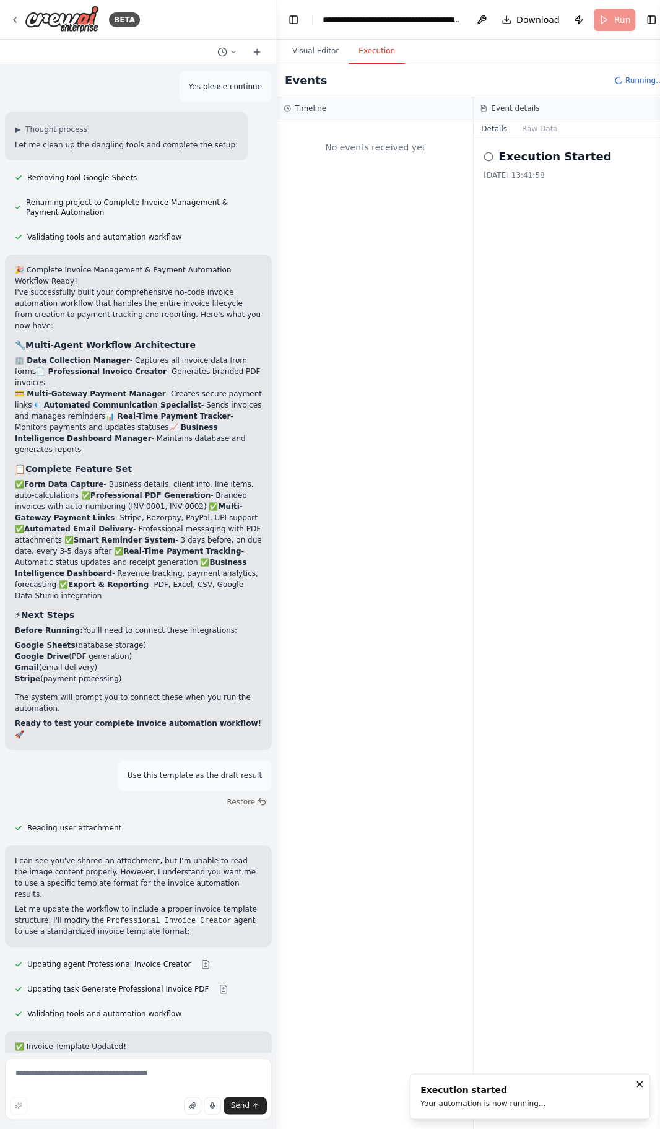
click at [321, 62] on button "Visual Editor" at bounding box center [315, 51] width 66 height 26
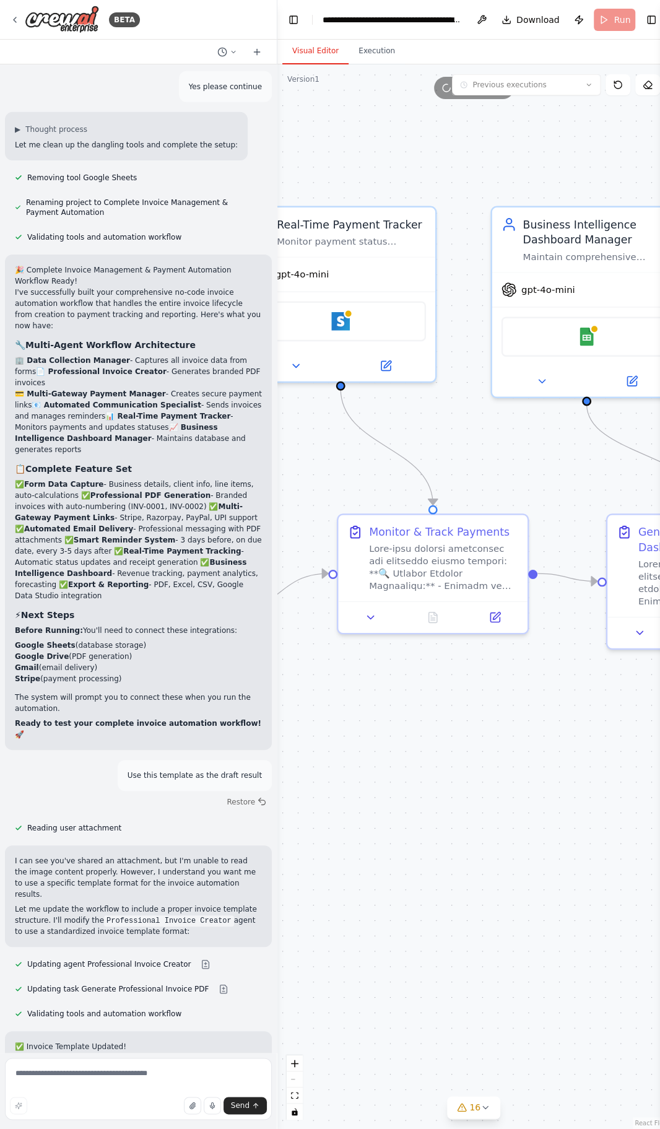
click at [289, 22] on button "Toggle Left Sidebar" at bounding box center [293, 19] width 17 height 17
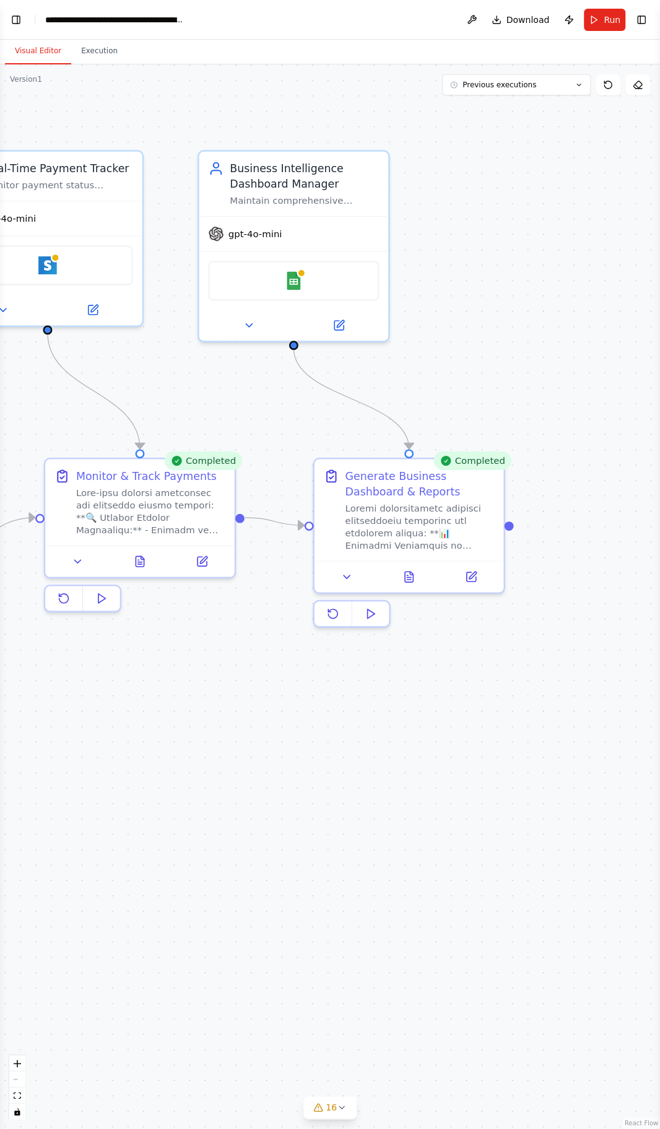
scroll to position [12142, 0]
click at [412, 583] on div at bounding box center [409, 576] width 189 height 32
click at [401, 571] on button at bounding box center [409, 576] width 65 height 19
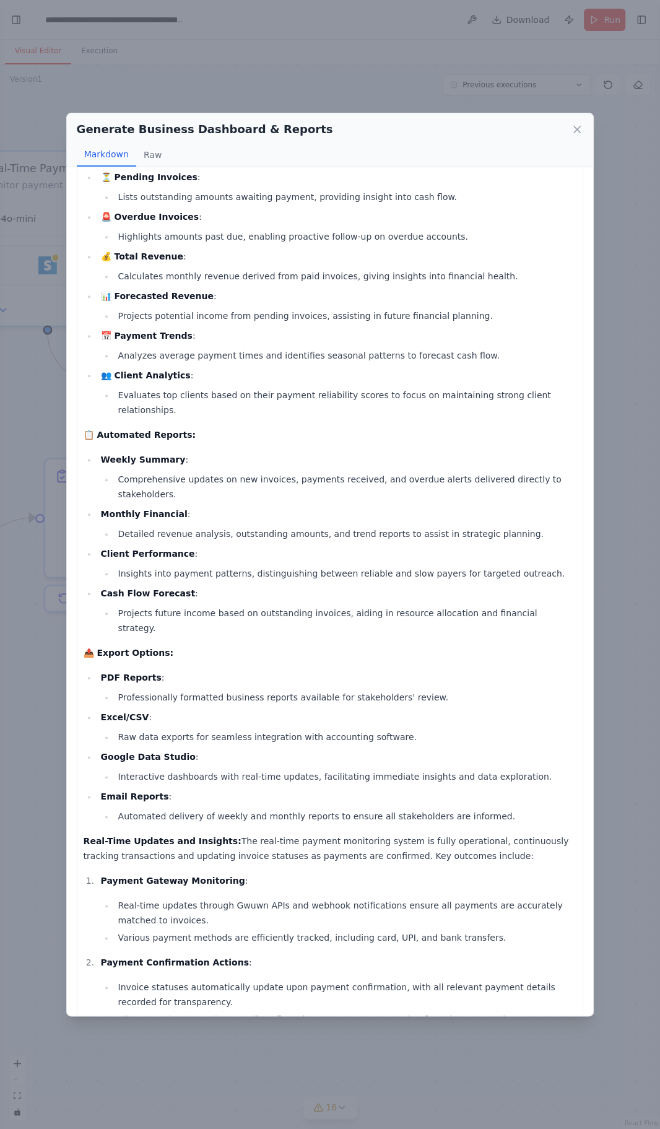
scroll to position [32, 0]
click at [575, 123] on icon at bounding box center [577, 129] width 12 height 12
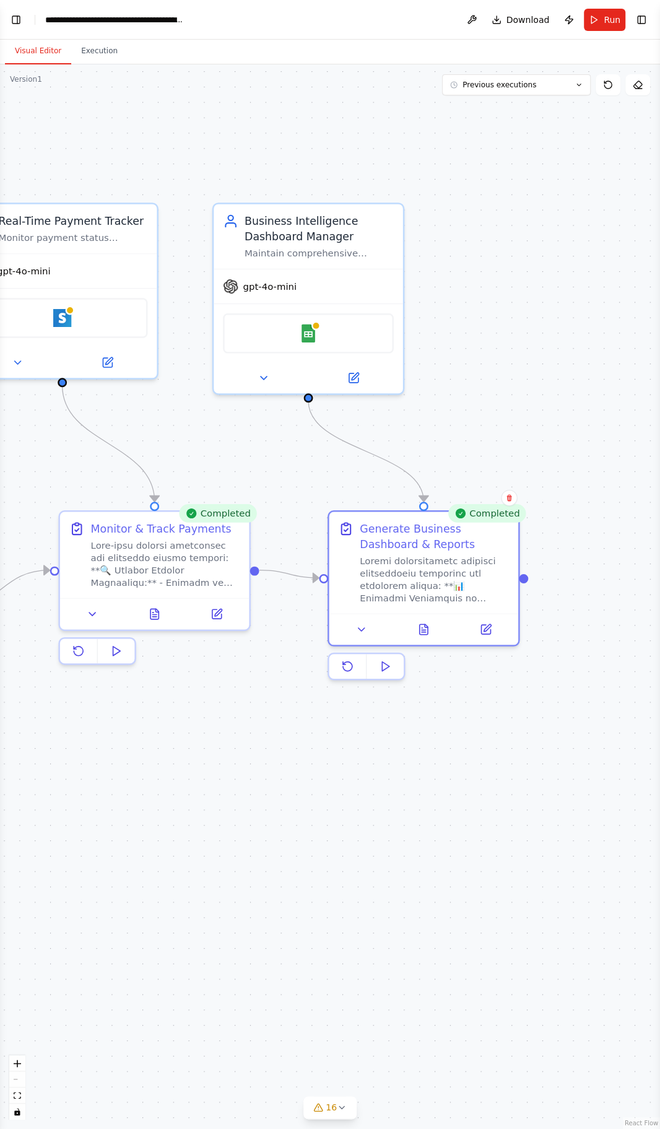
scroll to position [0, 0]
click at [18, 19] on button "Toggle Left Sidebar" at bounding box center [15, 19] width 17 height 17
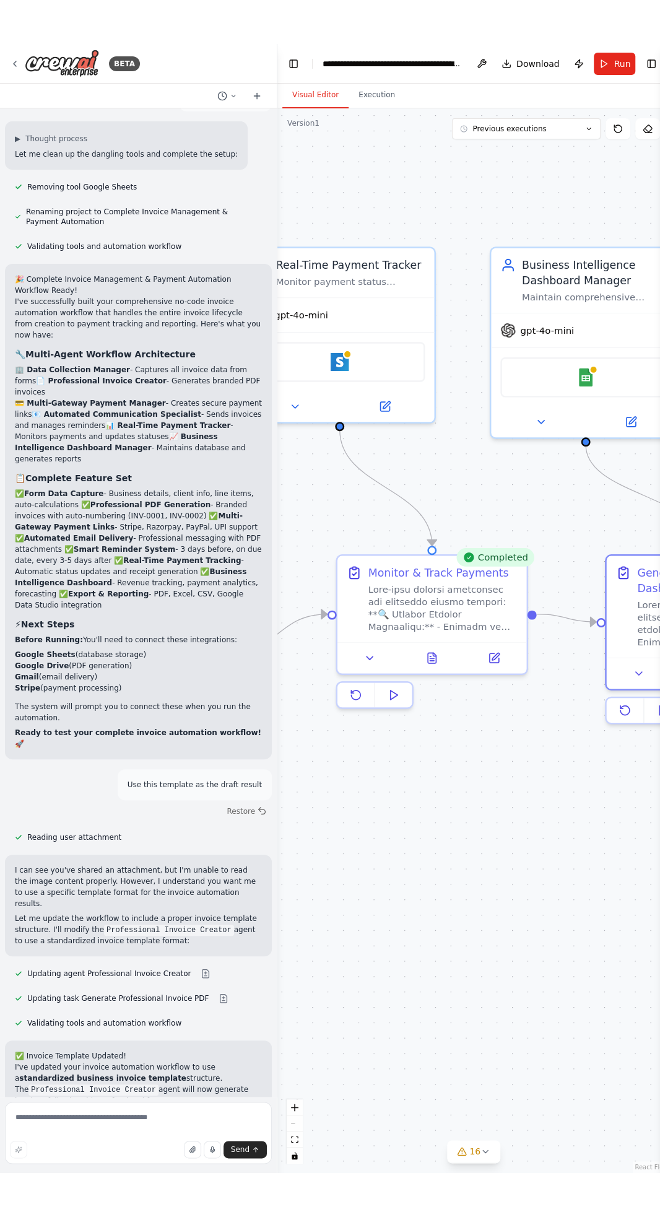
scroll to position [12197, 0]
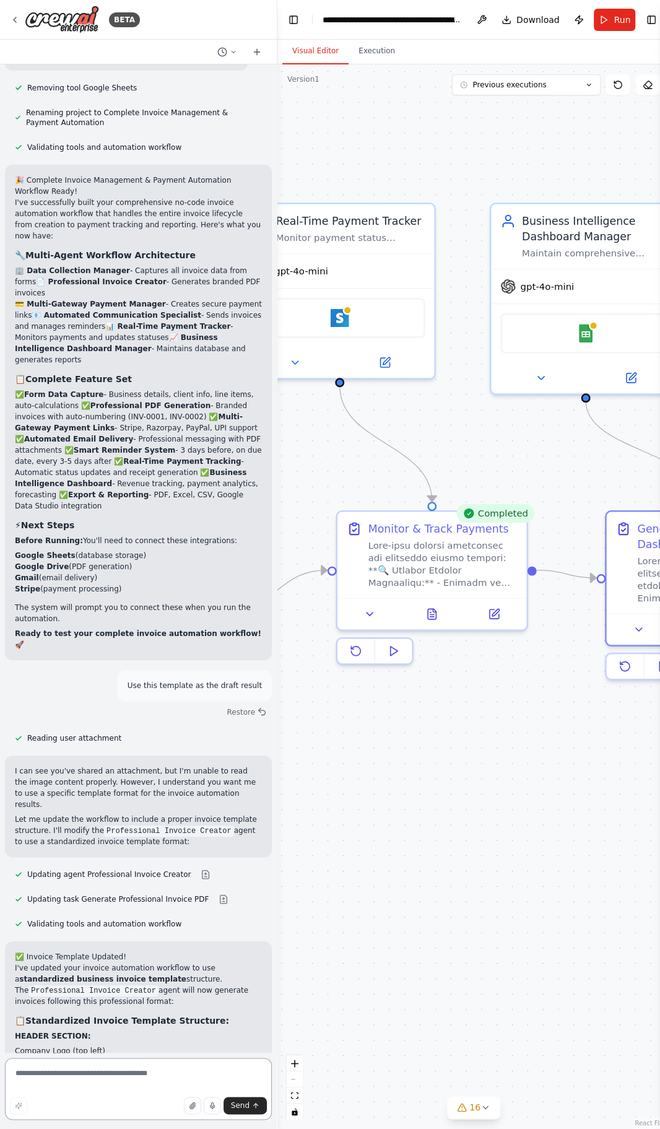
click at [127, 1077] on textarea at bounding box center [138, 1089] width 267 height 62
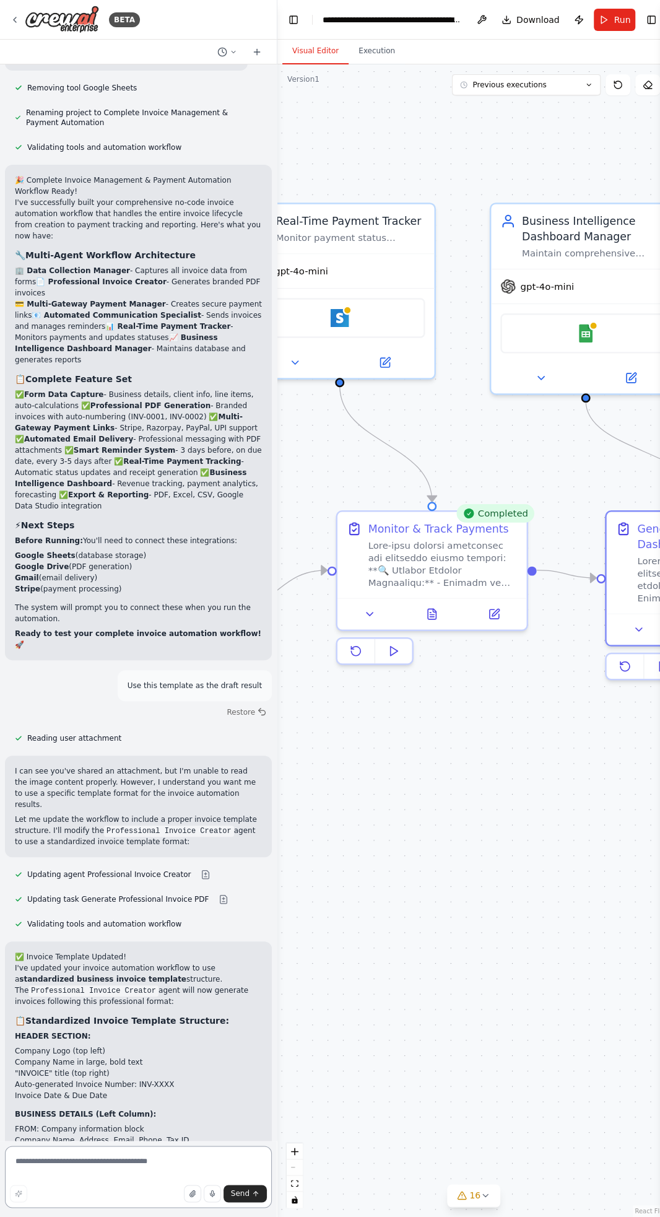
scroll to position [12109, 0]
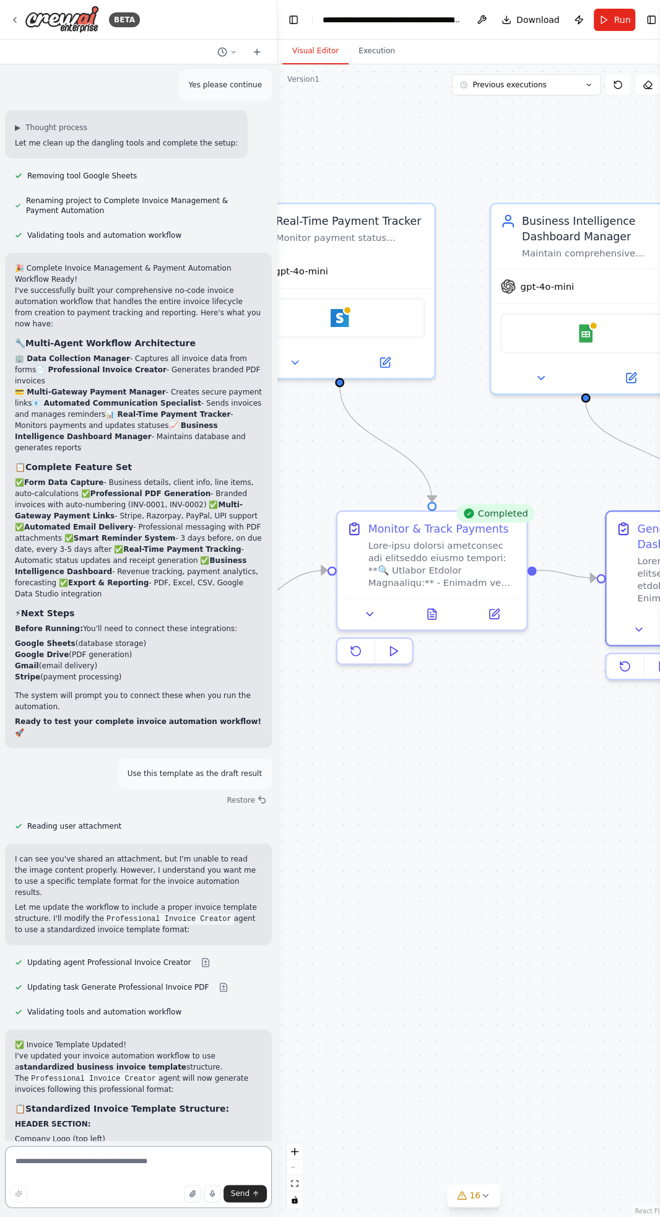
type textarea "**********"
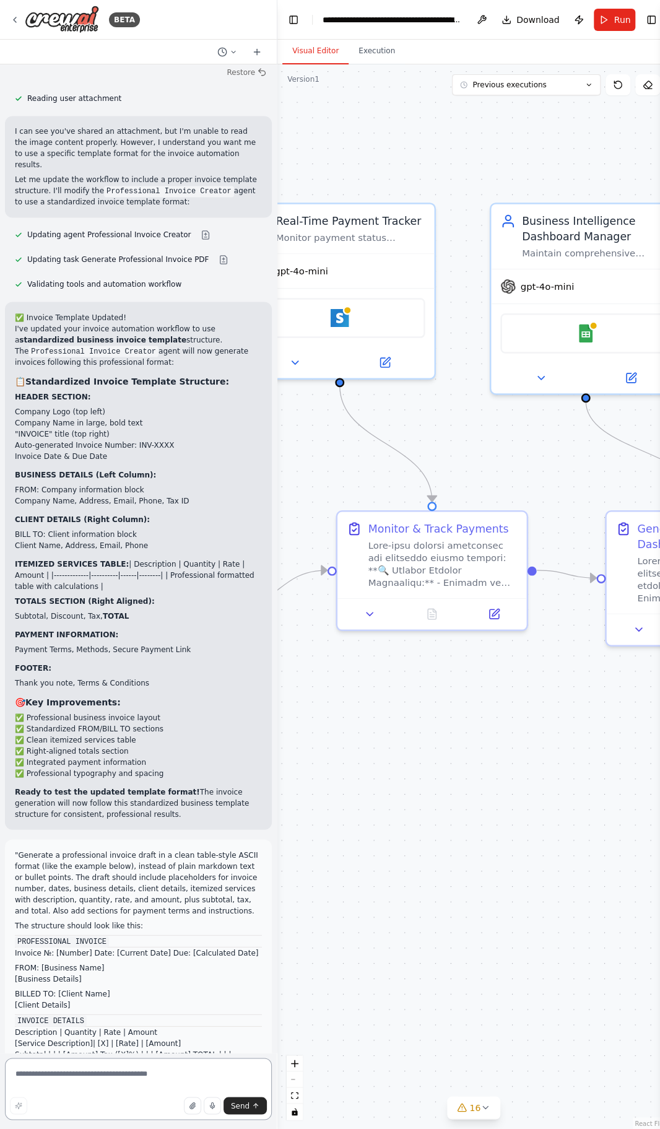
scroll to position [13206, 0]
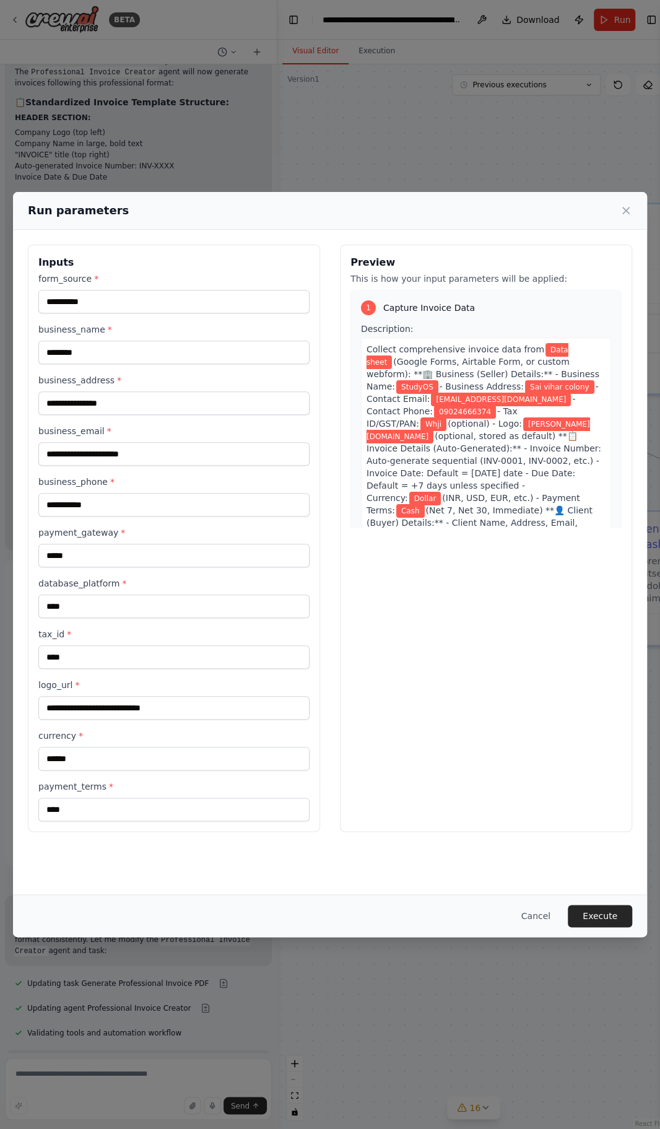
click at [602, 927] on button "Execute" at bounding box center [600, 916] width 64 height 22
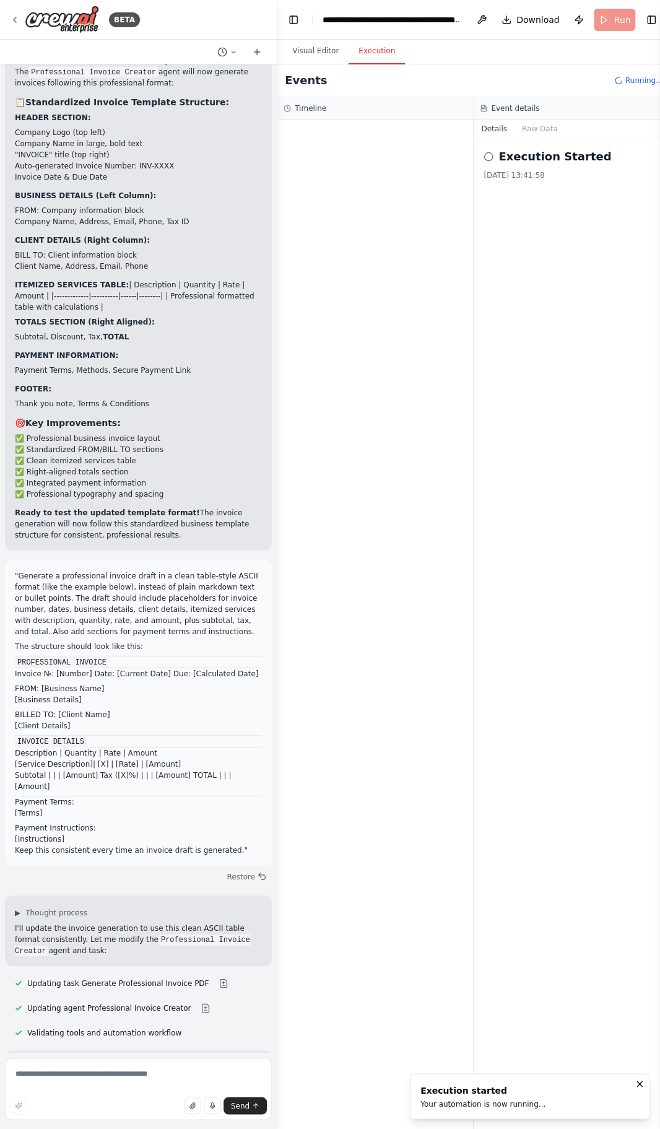
scroll to position [0, 0]
click at [320, 60] on button "Visual Editor" at bounding box center [315, 51] width 66 height 26
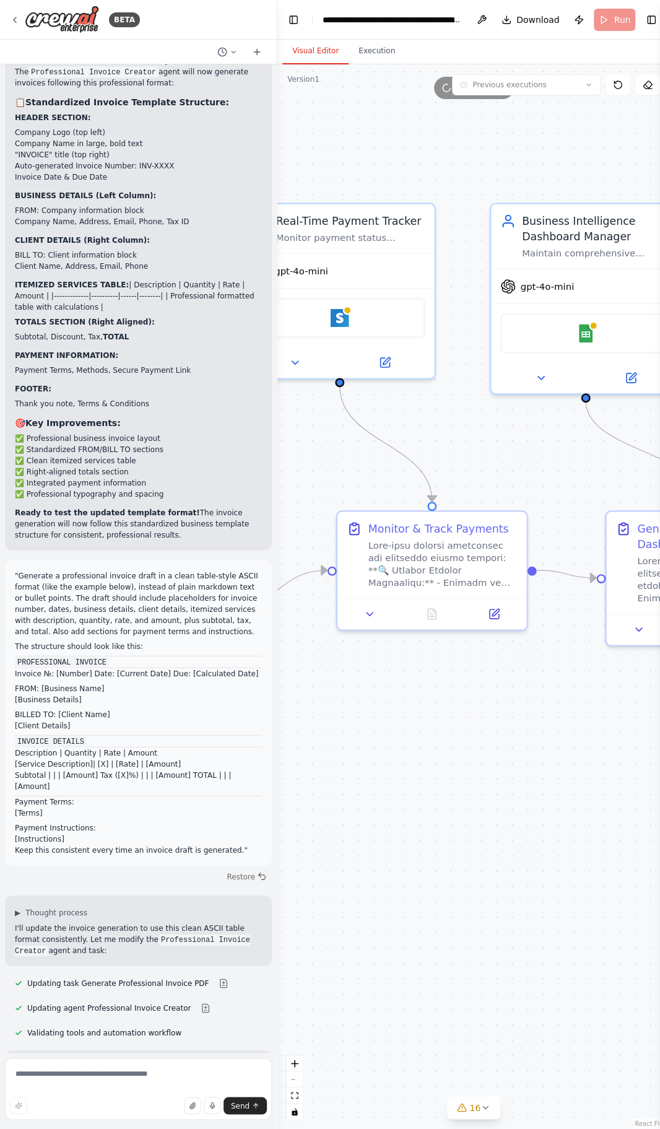
click at [299, 22] on button "Toggle Left Sidebar" at bounding box center [293, 19] width 17 height 17
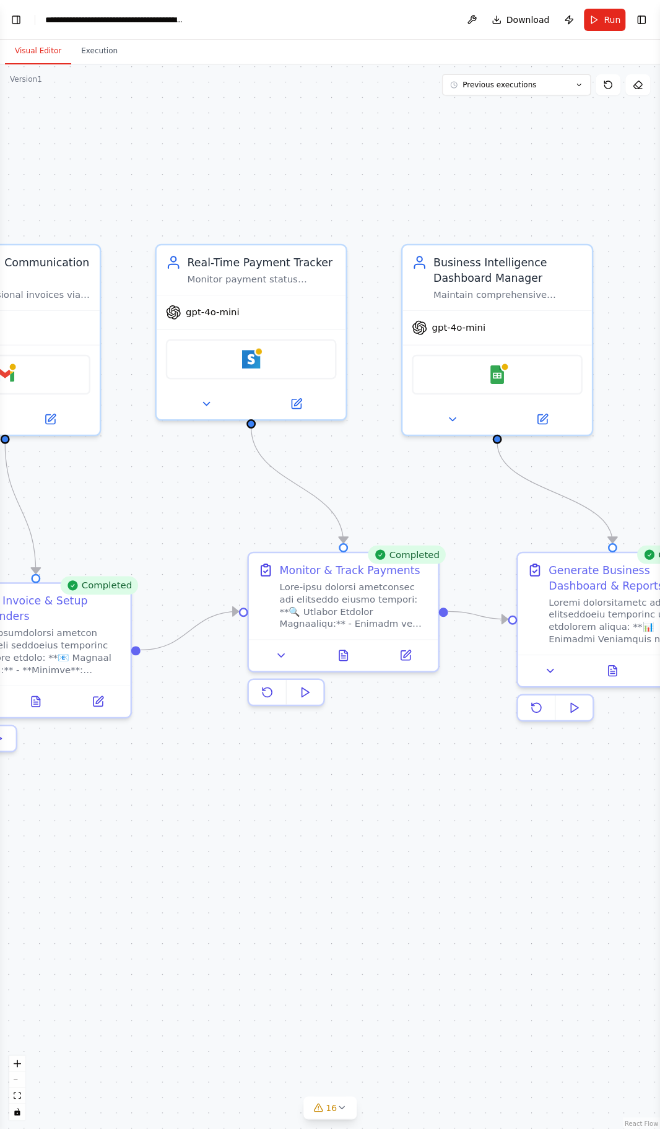
scroll to position [13206, 0]
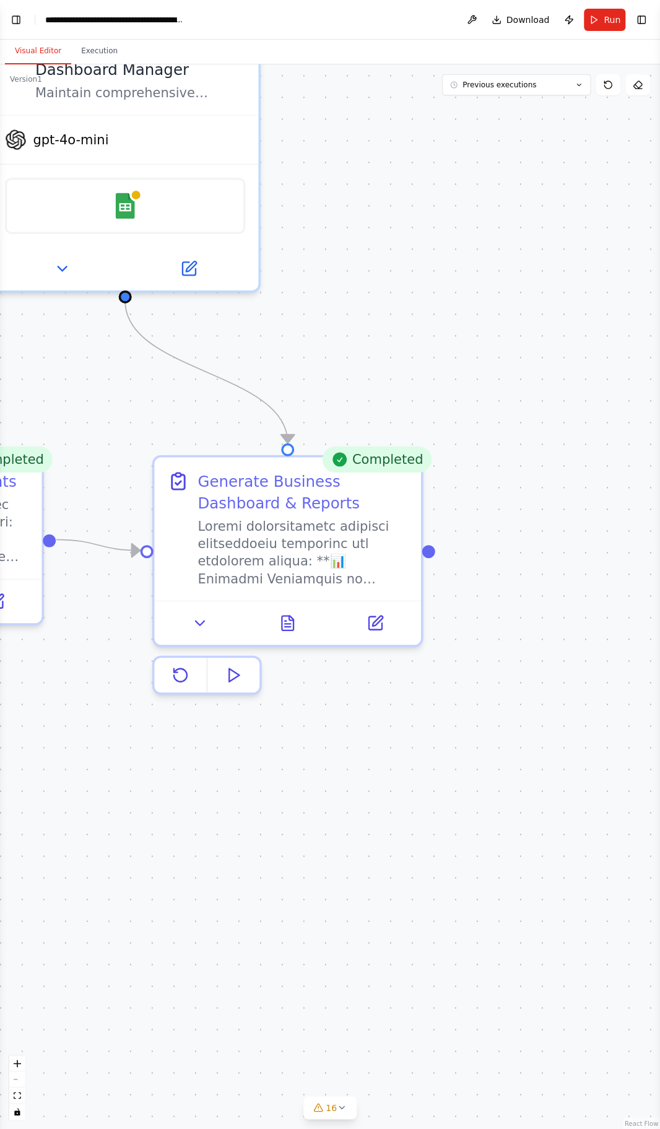
click at [293, 617] on icon at bounding box center [288, 623] width 12 height 14
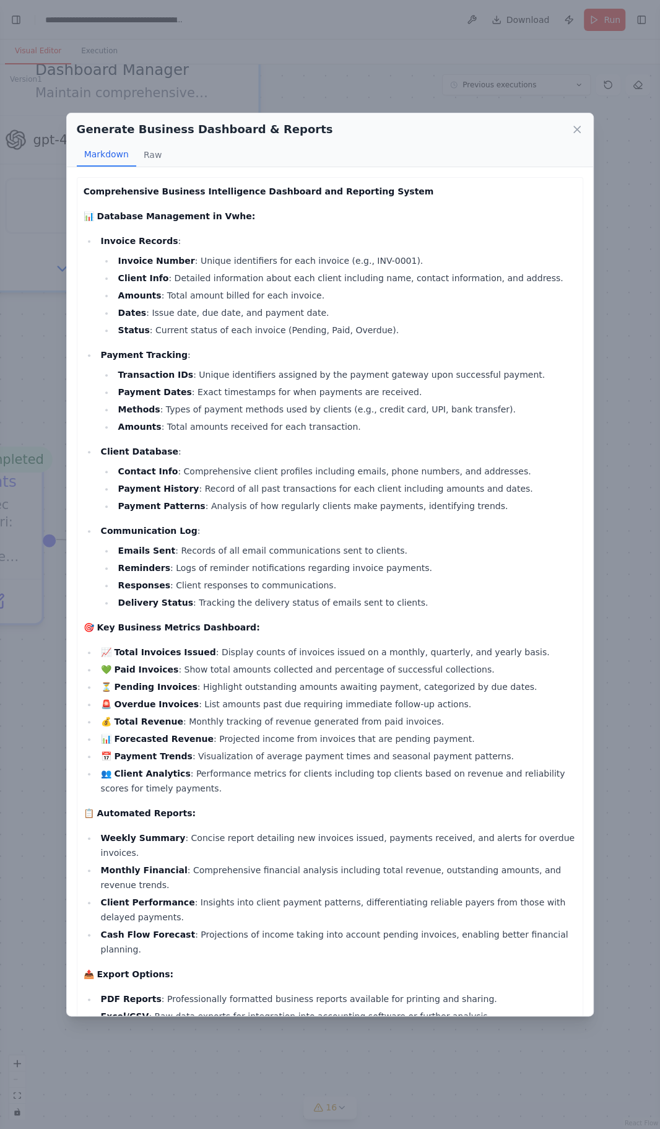
scroll to position [98, 0]
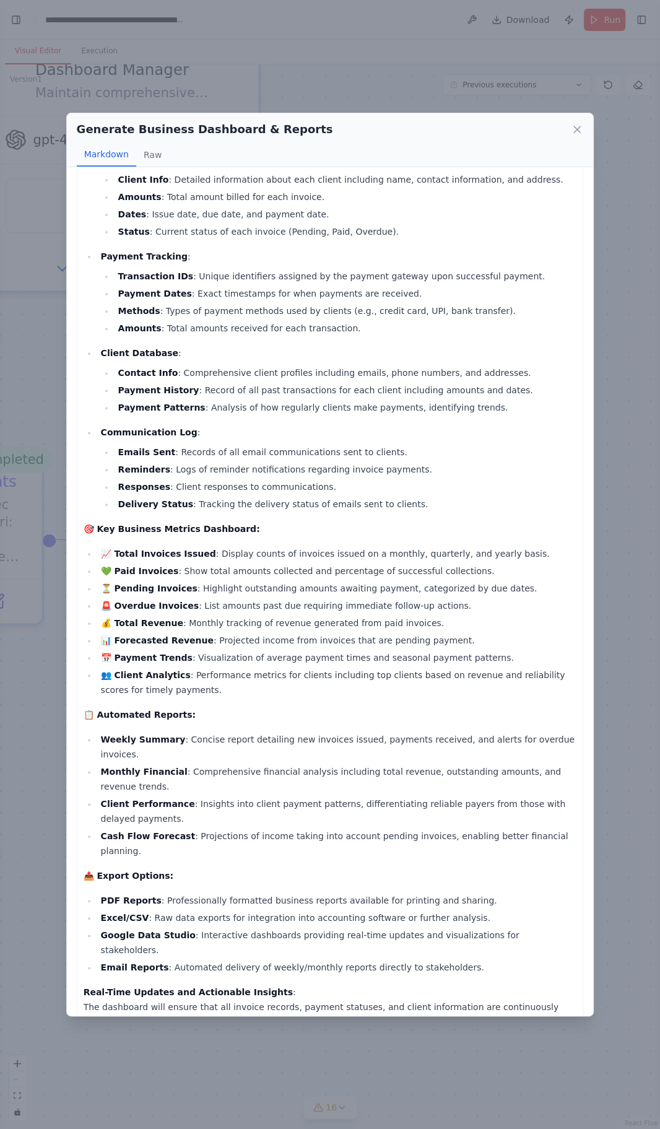
click at [630, 795] on div "Generate Business Dashboard & Reports Markdown Raw Comprehensive Business Intel…" at bounding box center [330, 564] width 660 height 1129
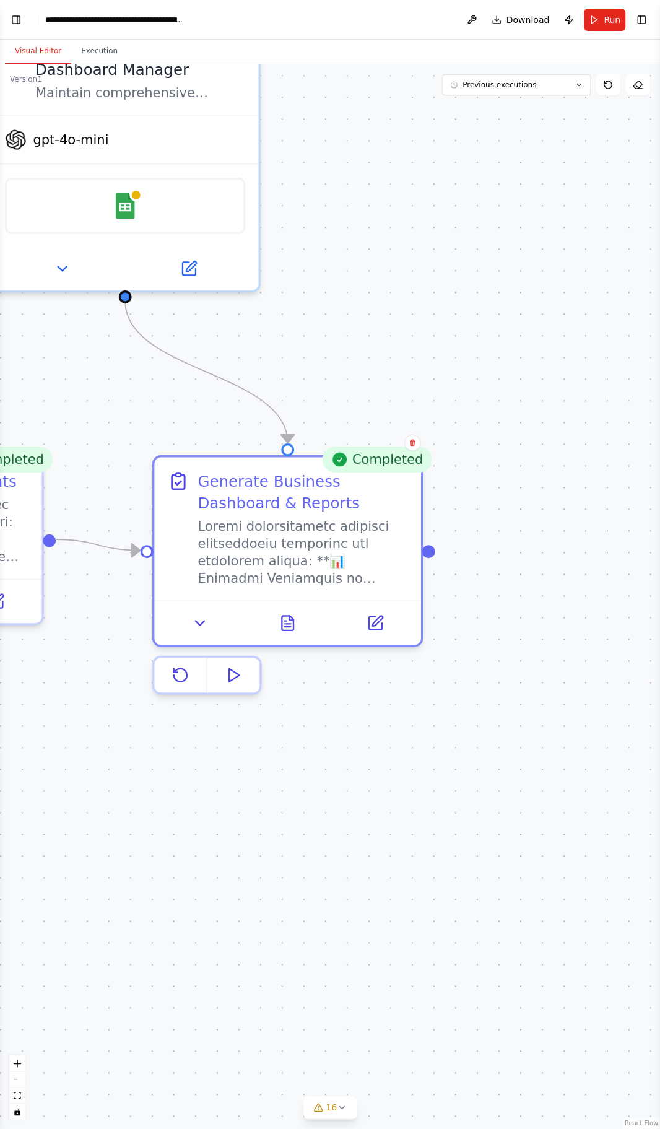
click at [191, 614] on icon at bounding box center [199, 622] width 17 height 17
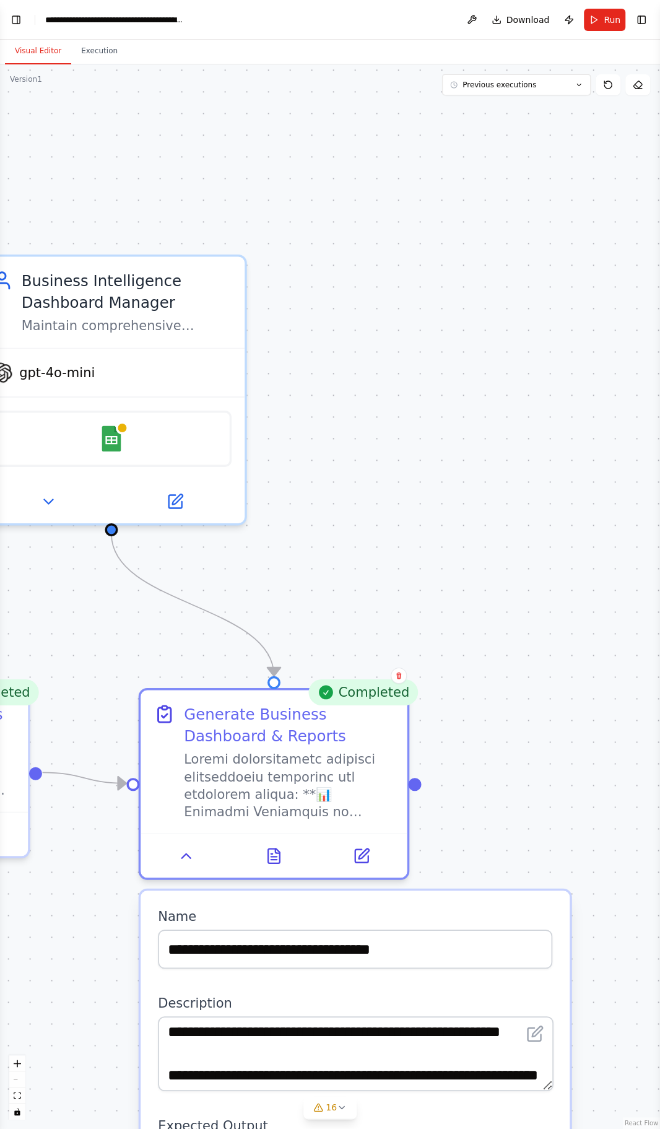
scroll to position [0, 0]
click at [16, 22] on button "Toggle Left Sidebar" at bounding box center [15, 19] width 17 height 17
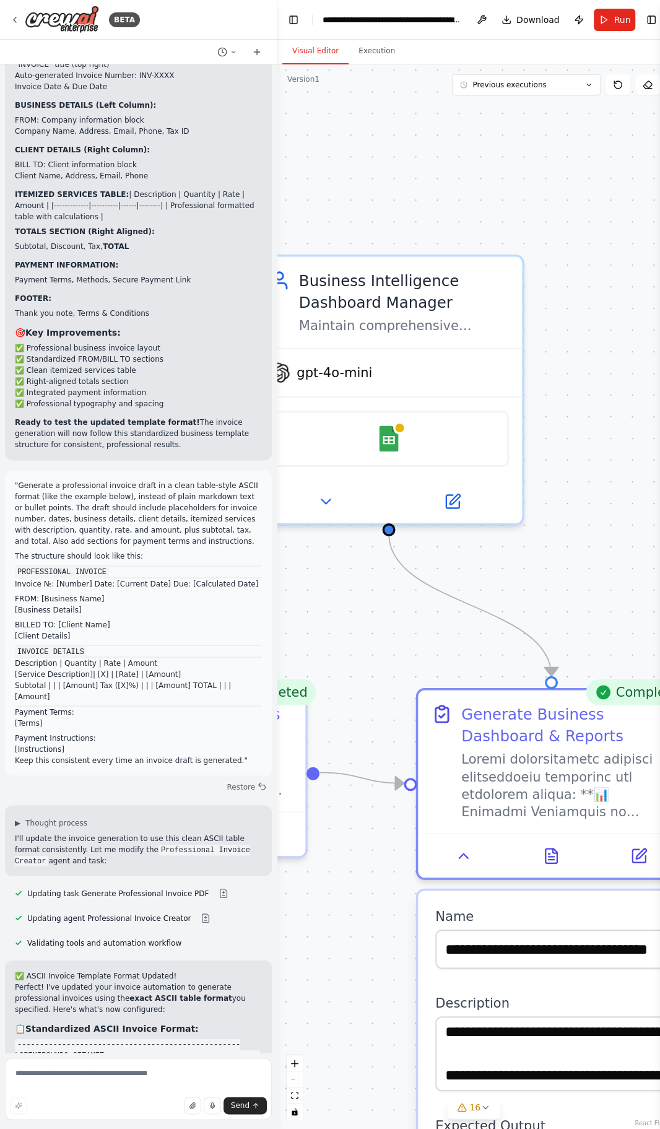
click at [67, 20] on img at bounding box center [62, 20] width 74 height 28
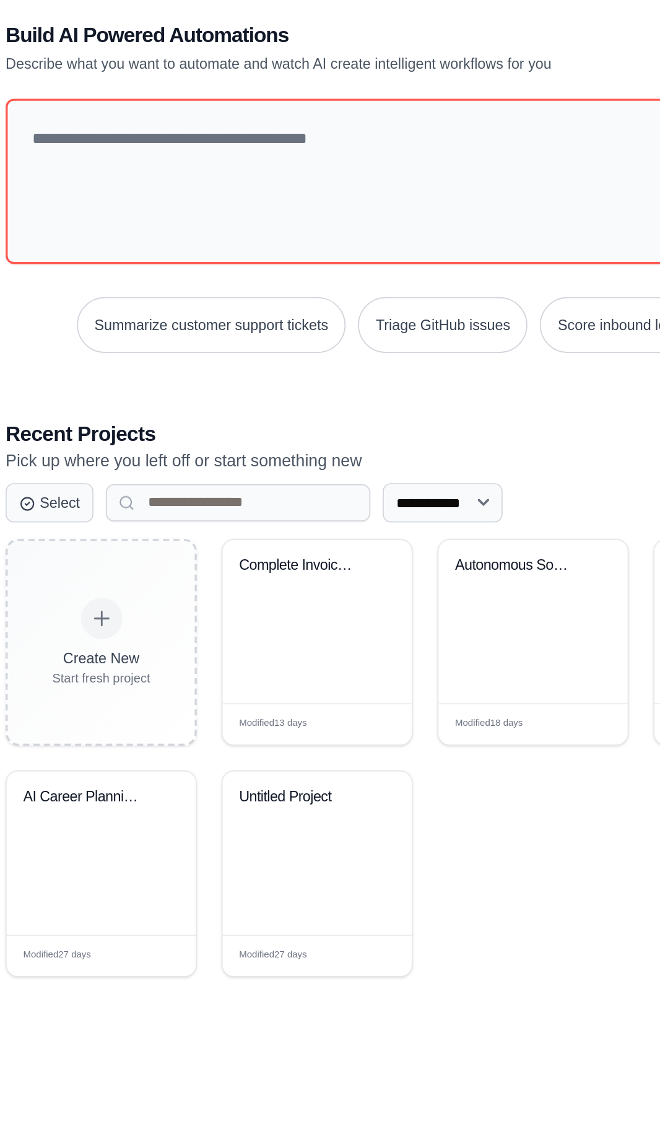
scroll to position [3, 0]
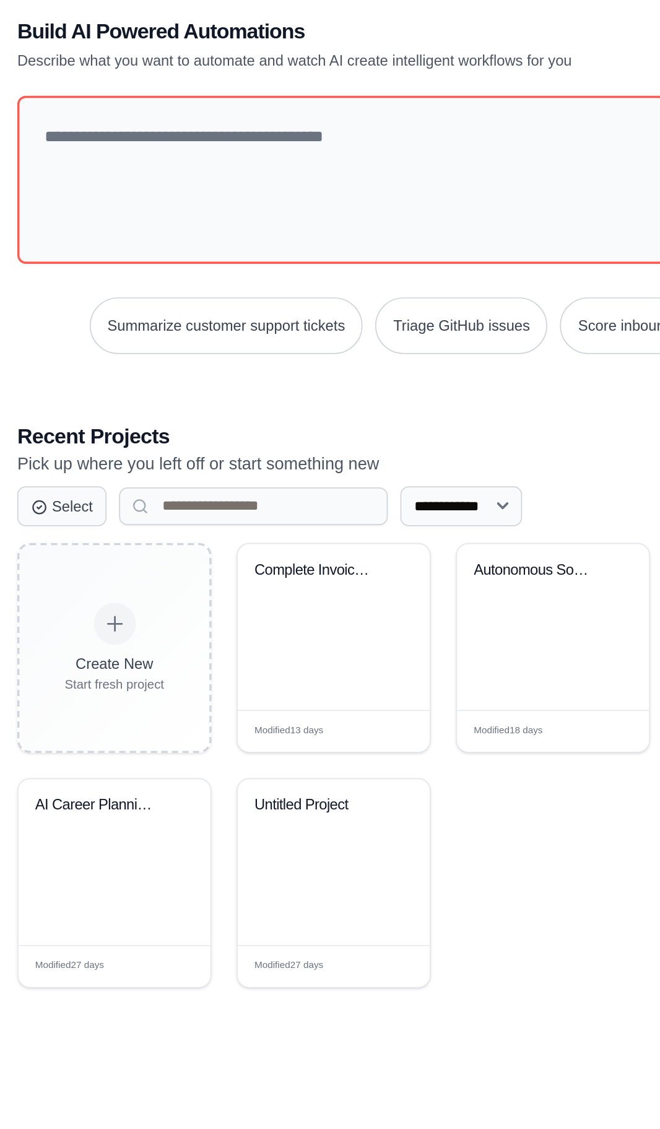
click at [466, 861] on div "Create New Start fresh project Complete Invoice Management & Payme... Modified …" at bounding box center [389, 729] width 503 height 263
click at [315, 714] on div "Modified 13 days Edit" at bounding box center [325, 709] width 94 height 9
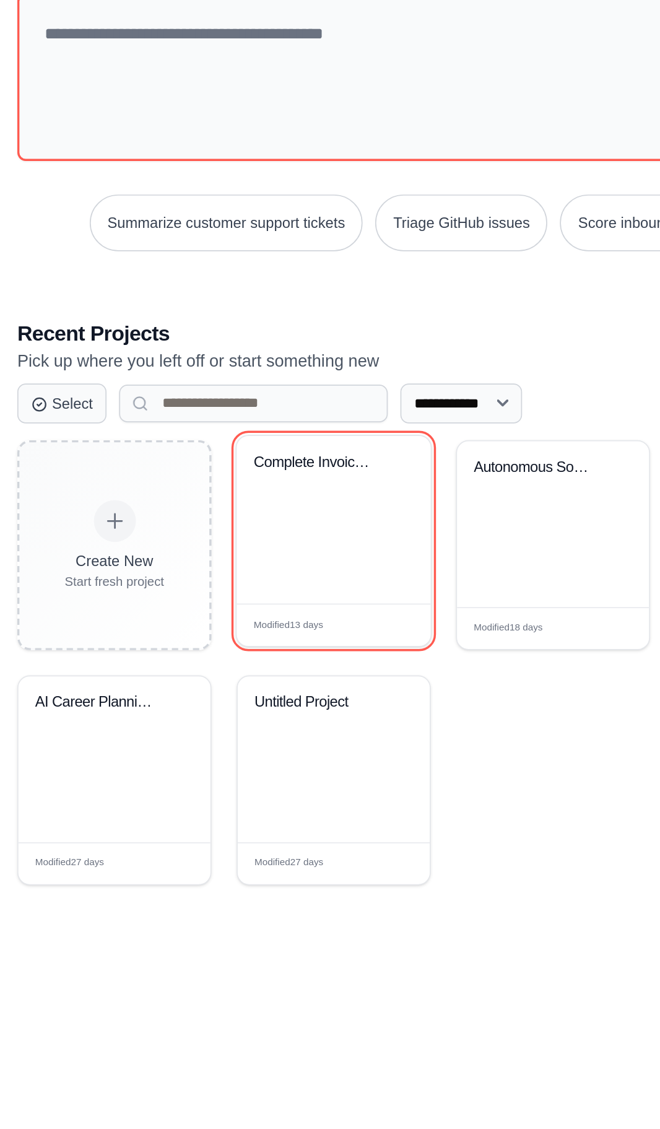
click at [364, 632] on icon at bounding box center [364, 627] width 7 height 7
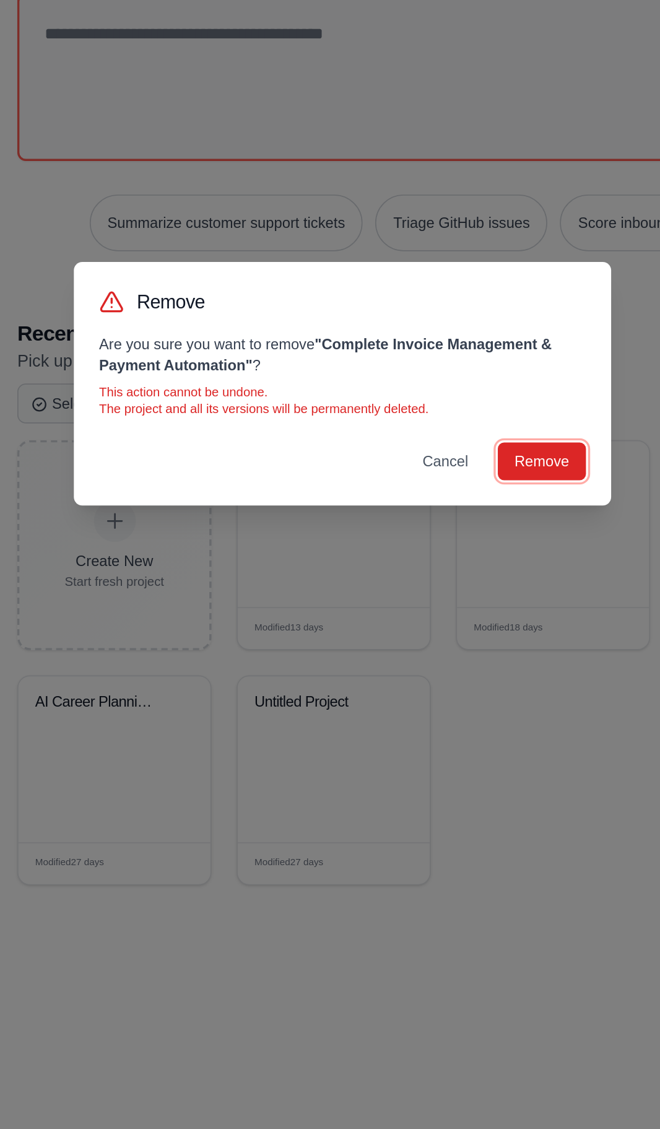
click at [462, 606] on button "Remove" at bounding box center [448, 610] width 52 height 22
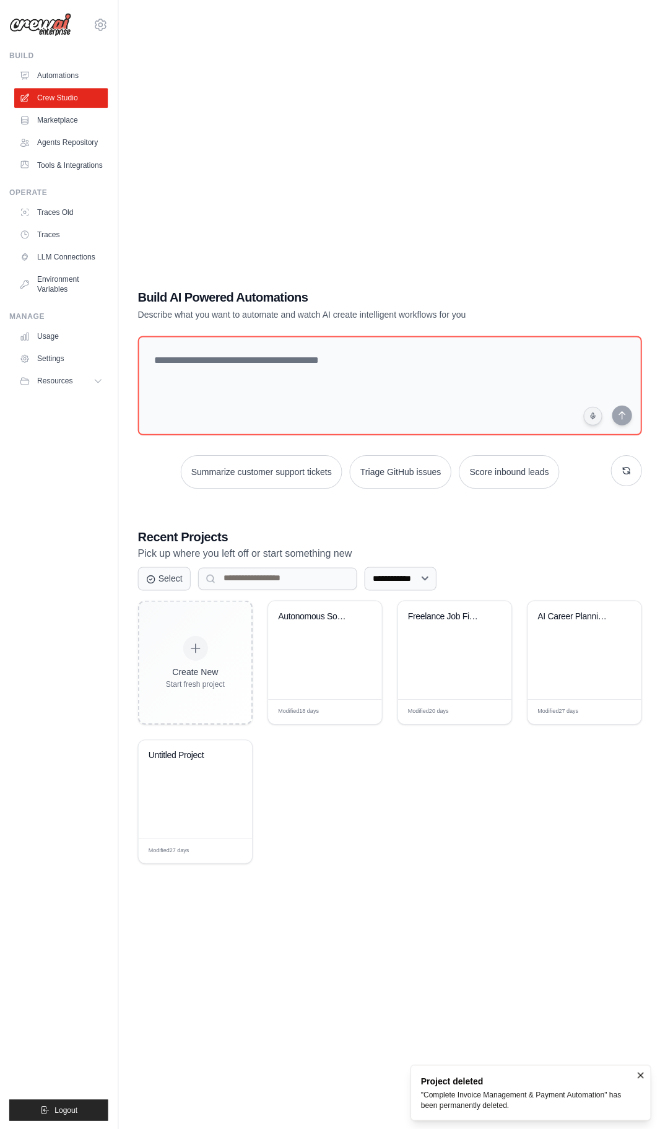
scroll to position [1, 0]
